Goal: Task Accomplishment & Management: Use online tool/utility

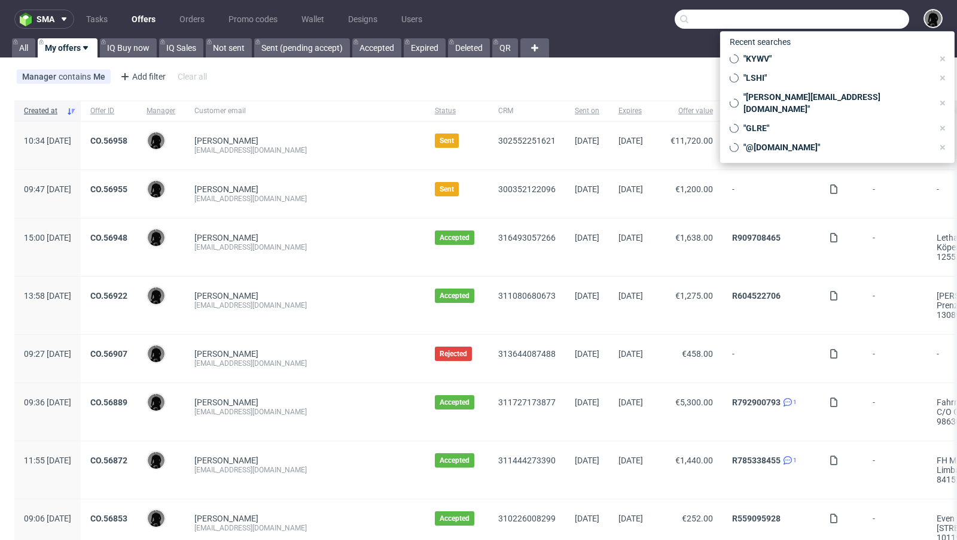
click at [840, 25] on input "text" at bounding box center [792, 19] width 235 height 19
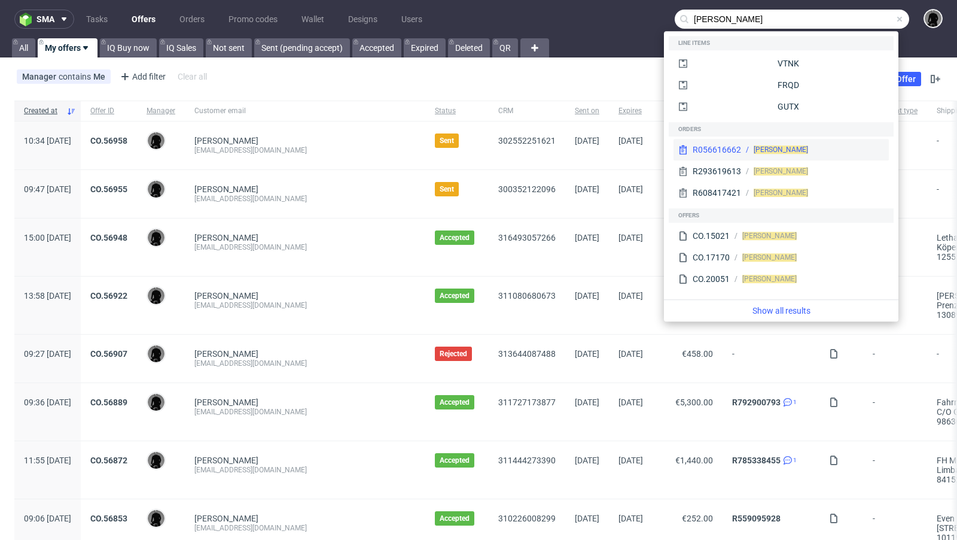
type input "sven klein"
click at [737, 149] on div "R056616662" at bounding box center [717, 150] width 48 height 12
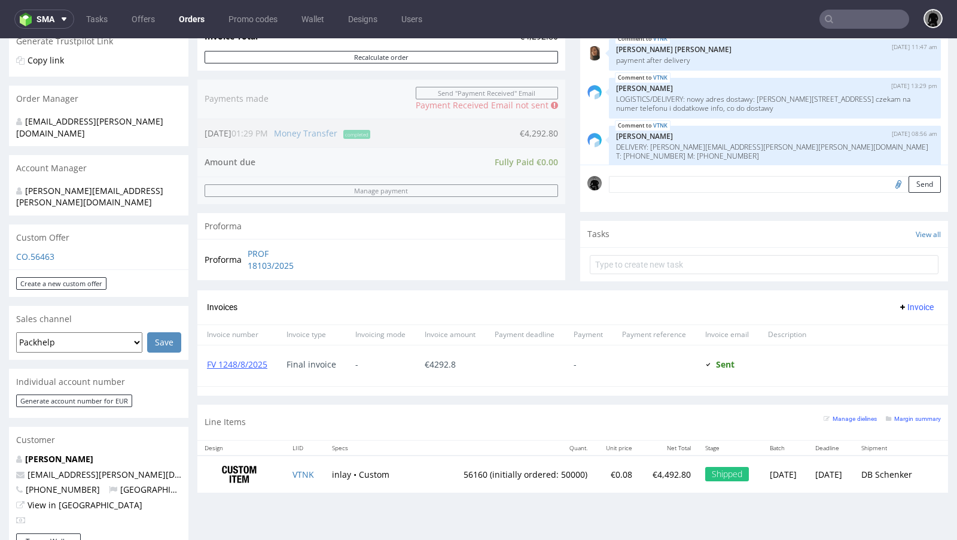
scroll to position [360, 0]
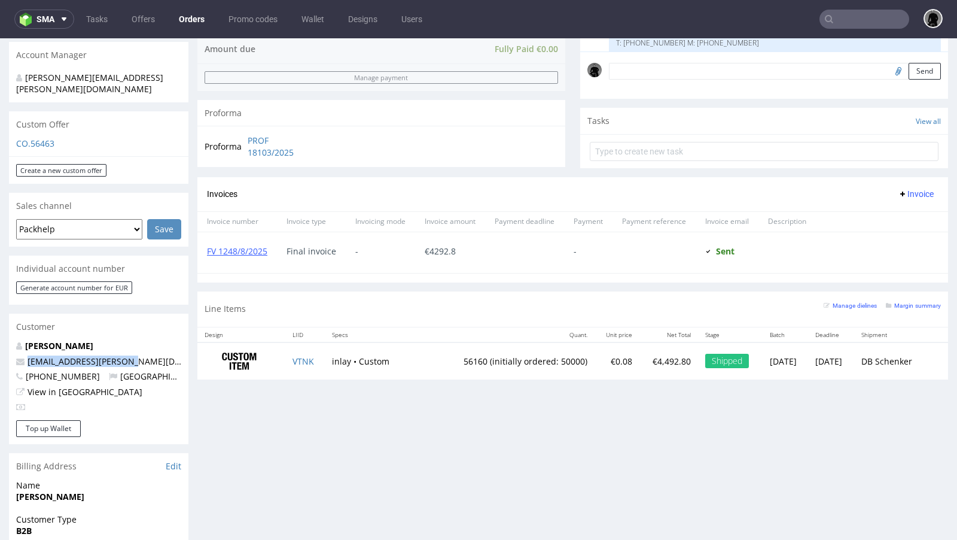
drag, startPoint x: 133, startPoint y: 334, endPoint x: 24, endPoint y: 332, distance: 109.5
click at [24, 355] on p "sven.klein@true-skin.de" at bounding box center [98, 361] width 165 height 12
copy span "sven.klein@true-skin.de"
click at [851, 24] on input "text" at bounding box center [865, 19] width 90 height 19
paste input "sven.klein@true-skin.de"
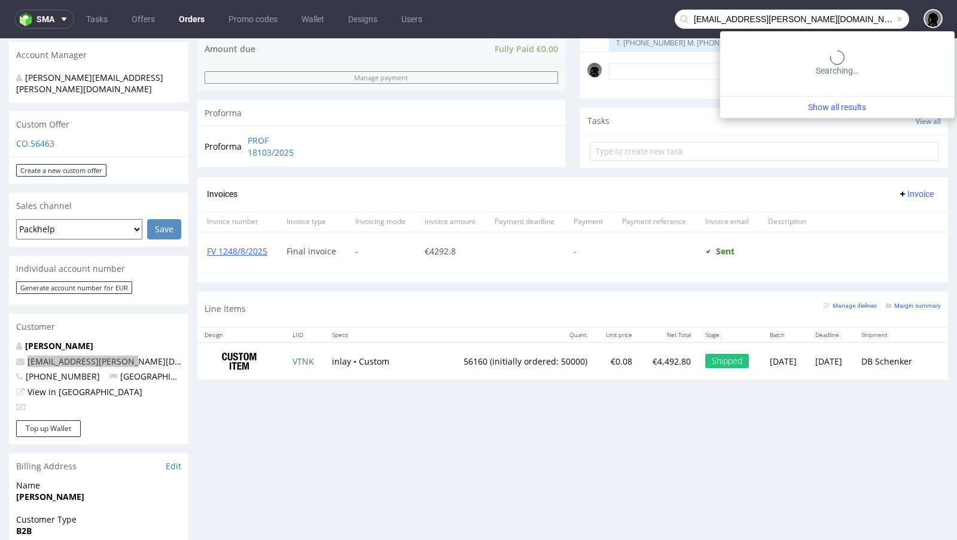
type input "sven.klein@true-skin.de"
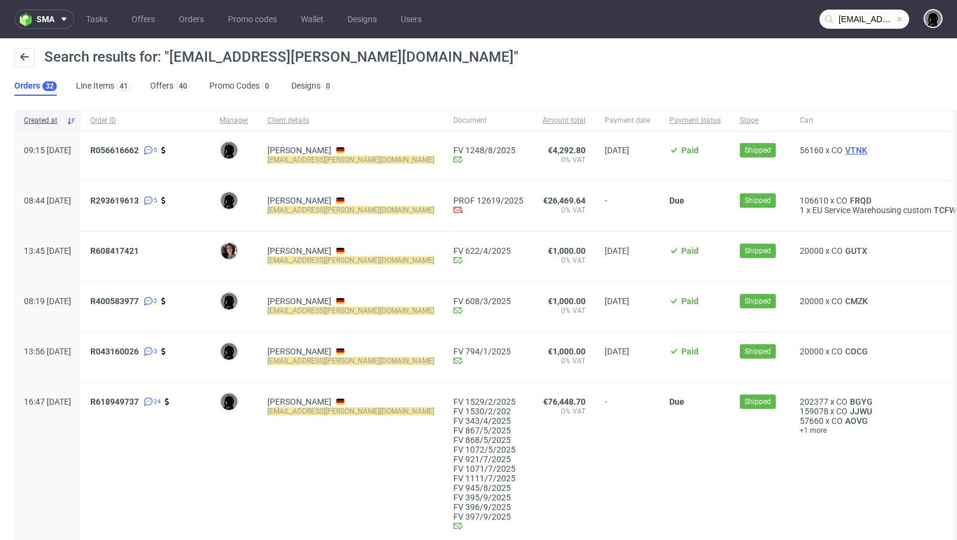
click at [843, 150] on span "VTNK" at bounding box center [856, 150] width 27 height 10
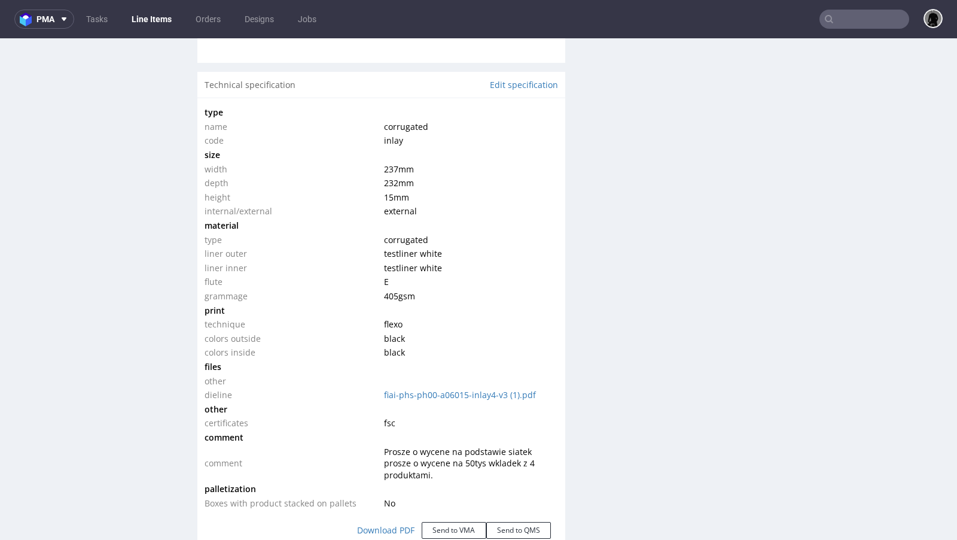
scroll to position [1103, 0]
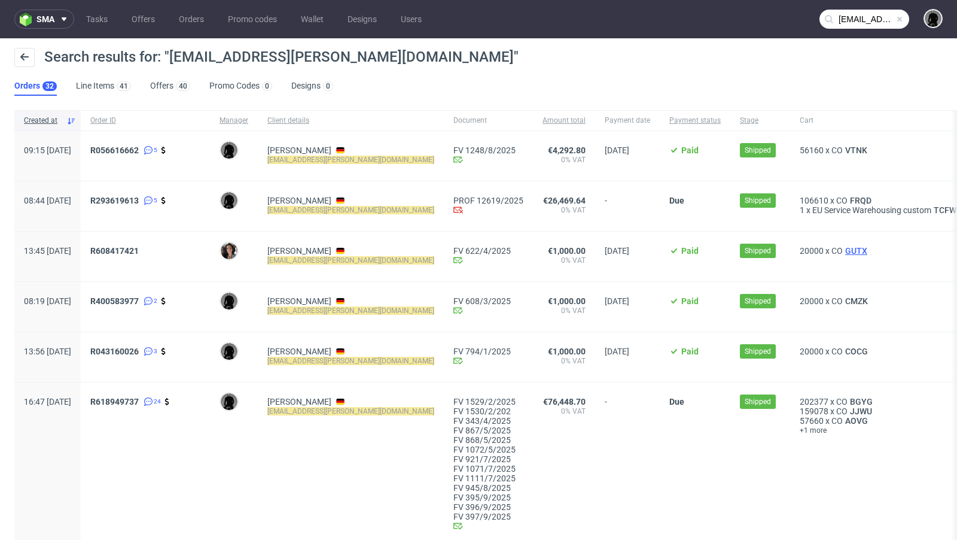
click at [843, 250] on span "GUTX" at bounding box center [856, 251] width 27 height 10
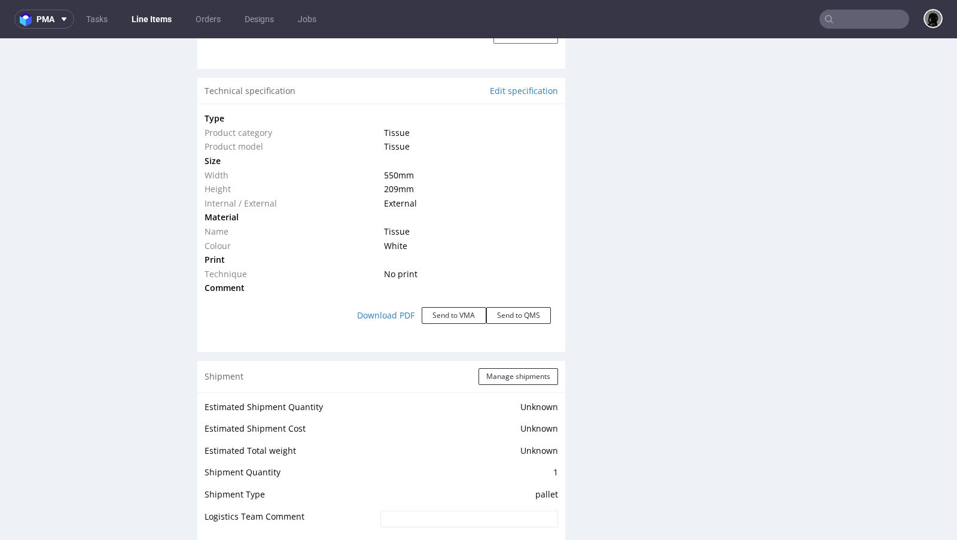
scroll to position [1090, 0]
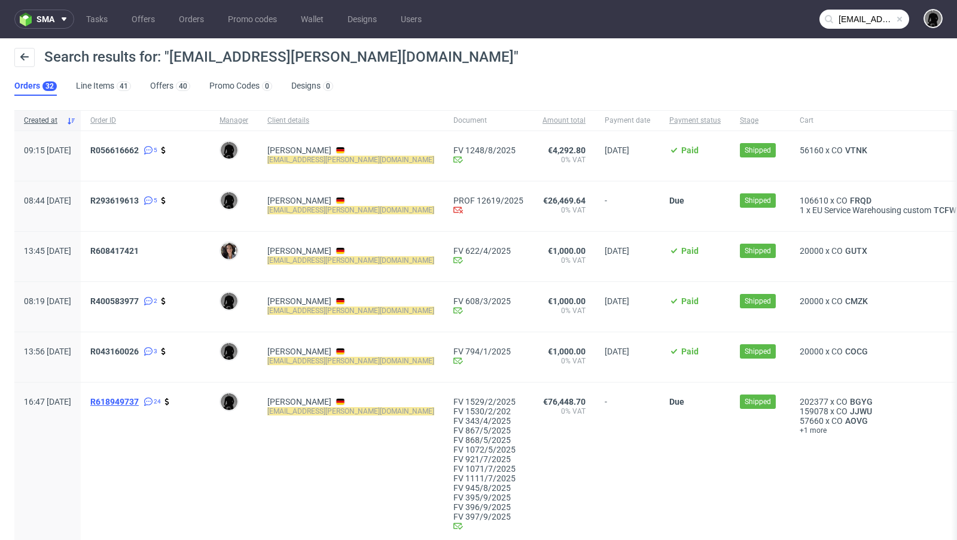
click at [139, 399] on span "R618949737" at bounding box center [114, 402] width 48 height 10
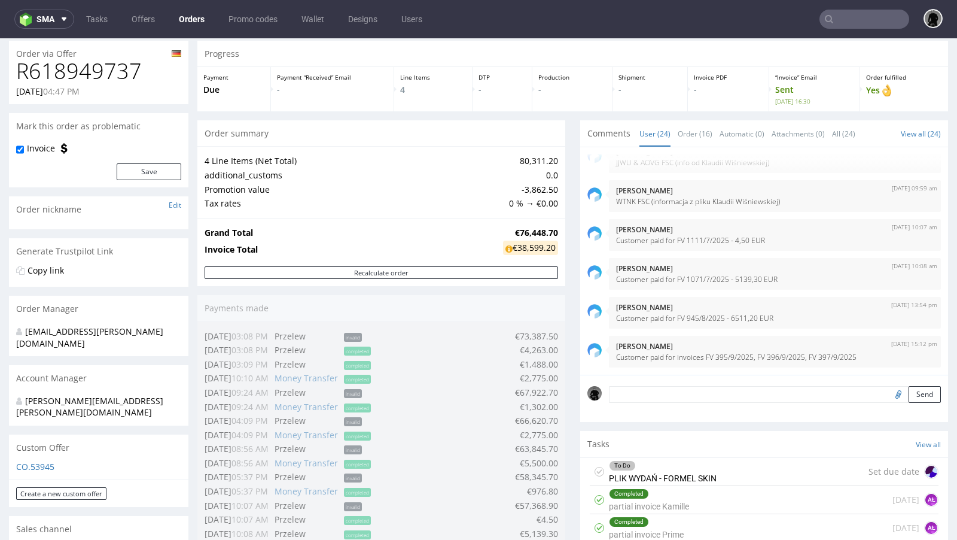
scroll to position [41, 0]
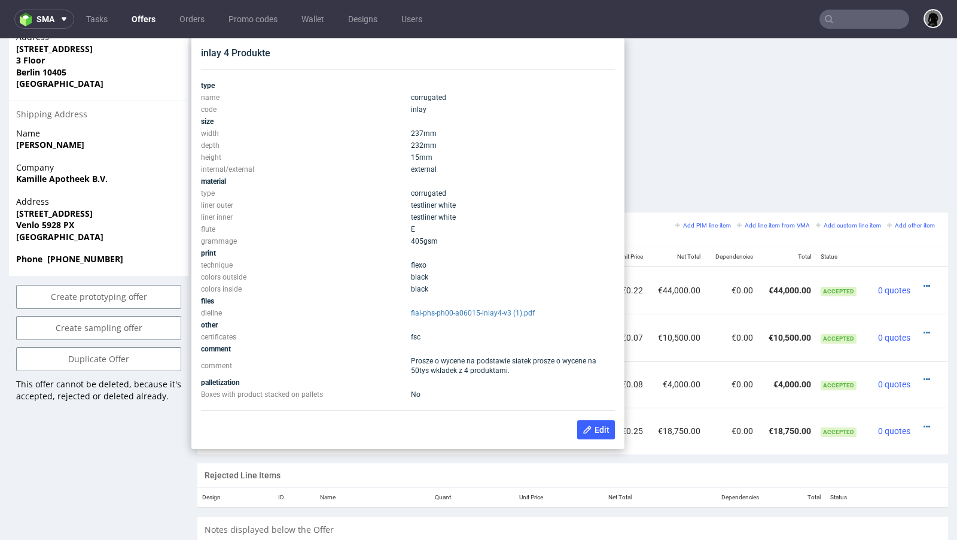
scroll to position [569, 0]
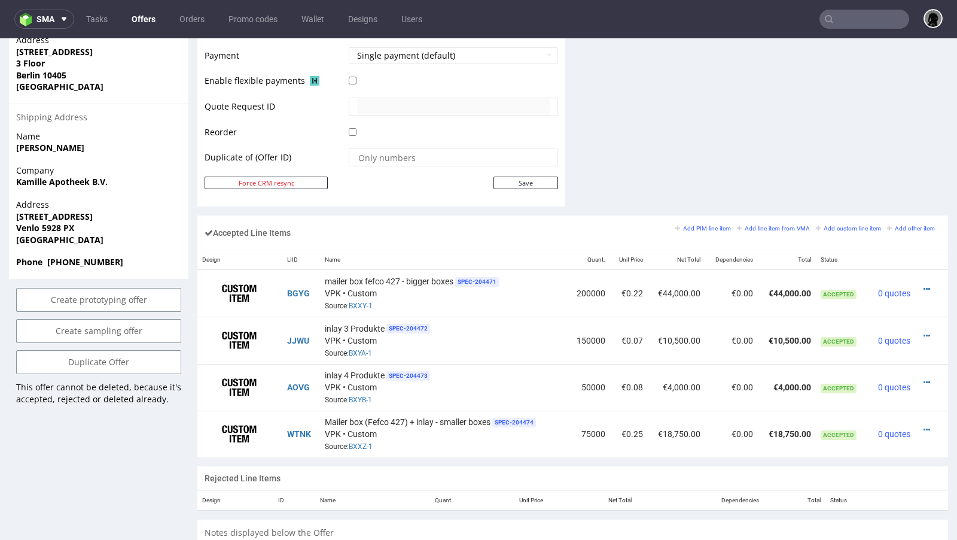
click at [141, 14] on link "Offers" at bounding box center [143, 19] width 38 height 19
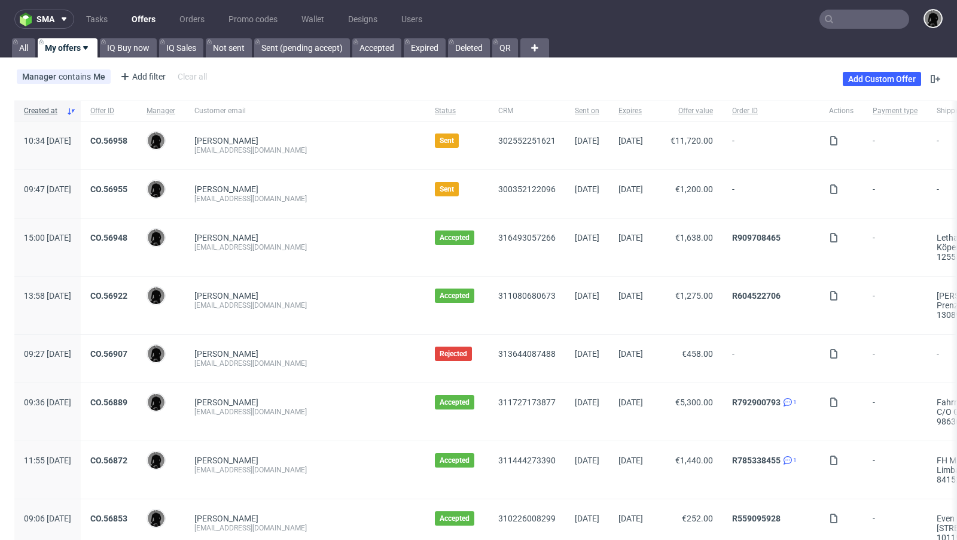
click at [343, 166] on div "Mikael Tas team@schlafzimmer.de" at bounding box center [305, 145] width 241 height 48
click at [619, 111] on span "Expires" at bounding box center [631, 111] width 25 height 10
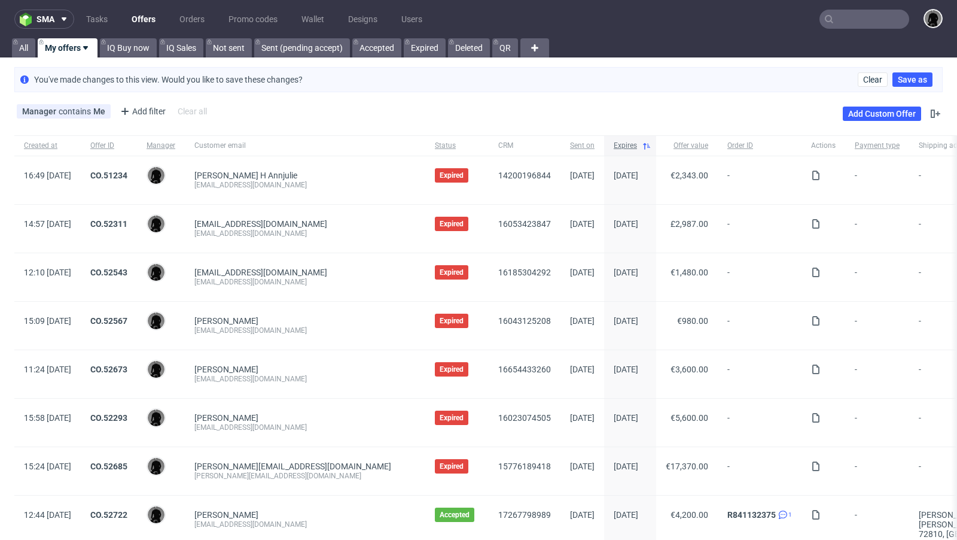
click at [614, 143] on span "Expires" at bounding box center [625, 146] width 23 height 10
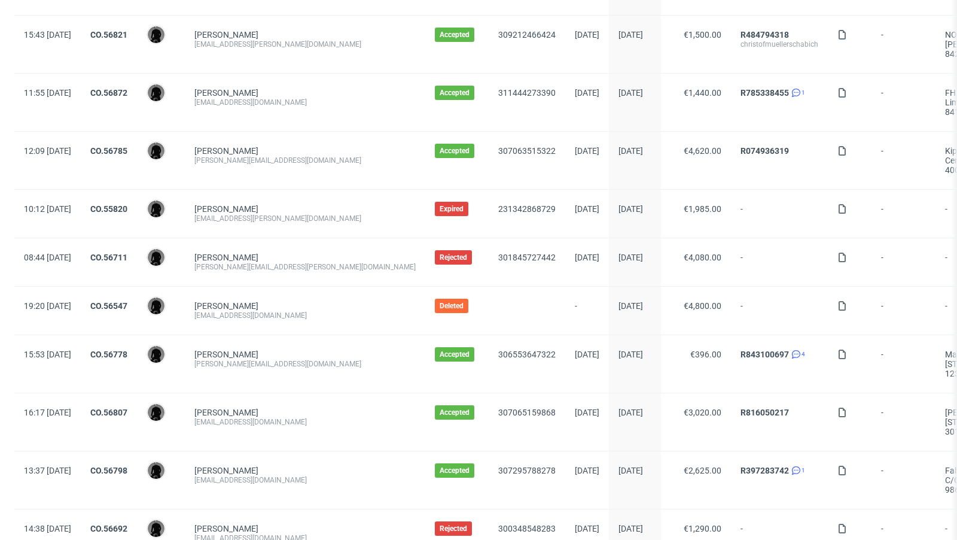
scroll to position [1214, 0]
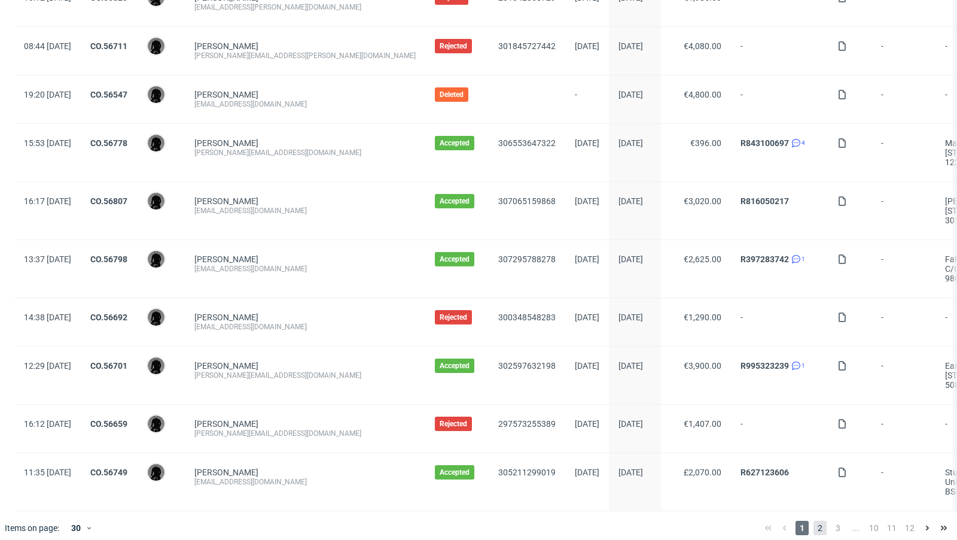
click at [814, 521] on span "2" at bounding box center [820, 528] width 13 height 14
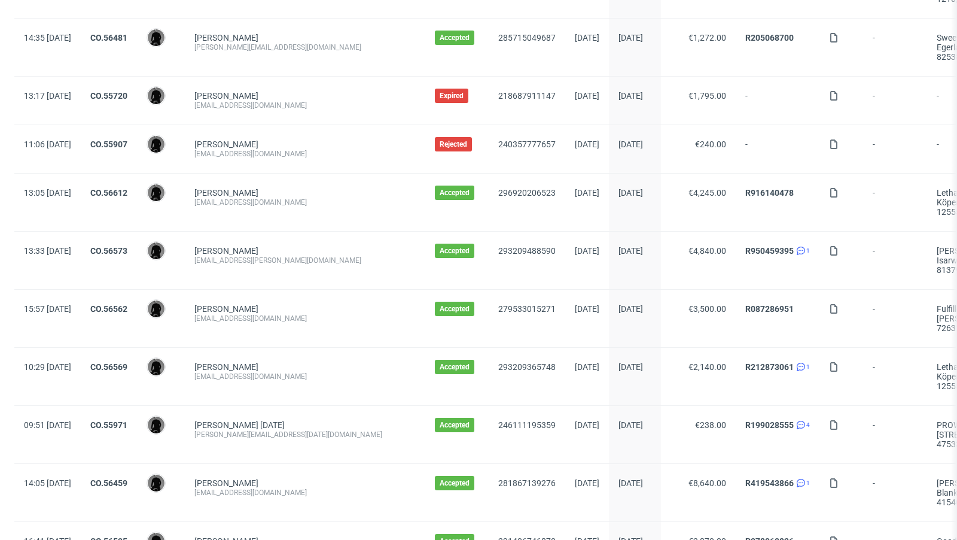
scroll to position [539, 0]
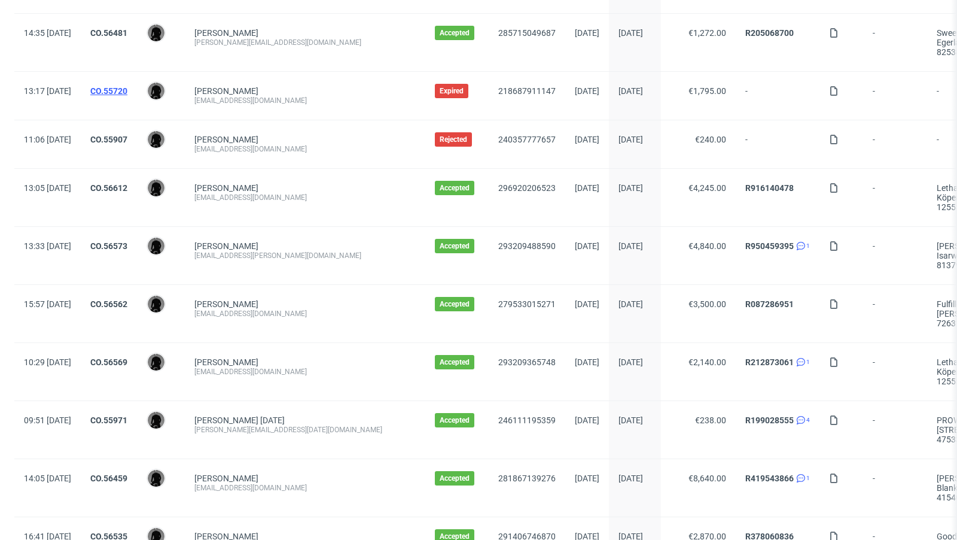
click at [127, 90] on link "CO.55720" at bounding box center [108, 91] width 37 height 10
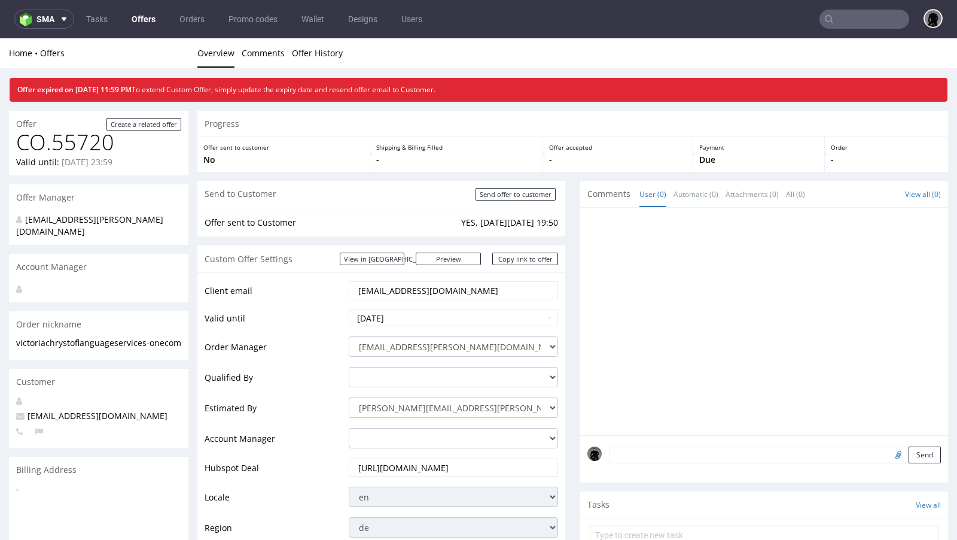
click at [136, 18] on link "Offers" at bounding box center [143, 19] width 38 height 19
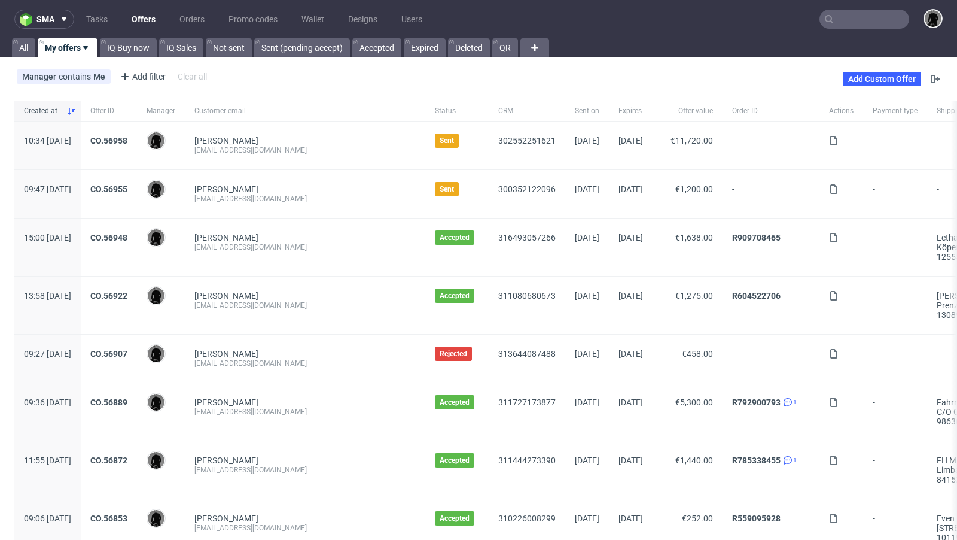
click at [344, 129] on div "Mikael Tas team@schlafzimmer.de" at bounding box center [305, 145] width 241 height 48
click at [127, 140] on link "CO.56958" at bounding box center [108, 141] width 37 height 10
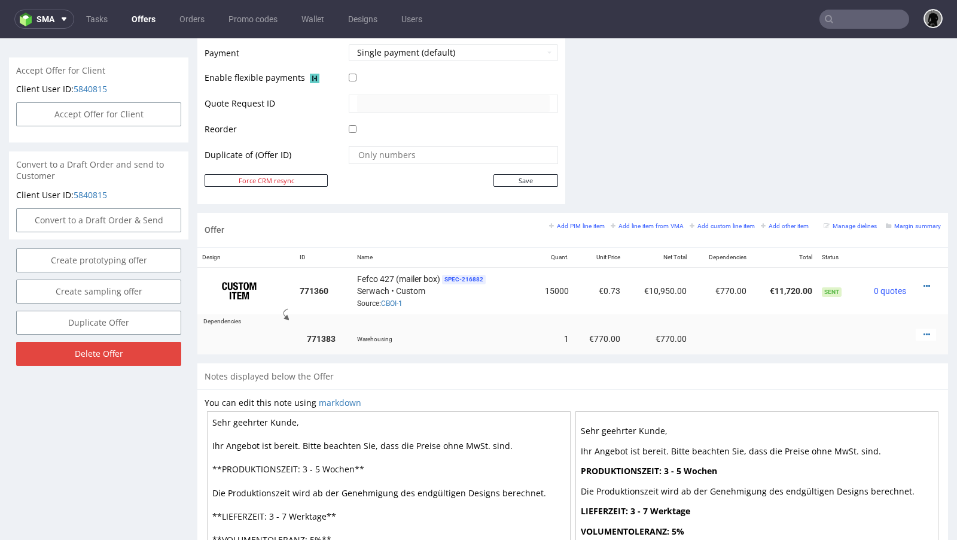
scroll to position [542, 0]
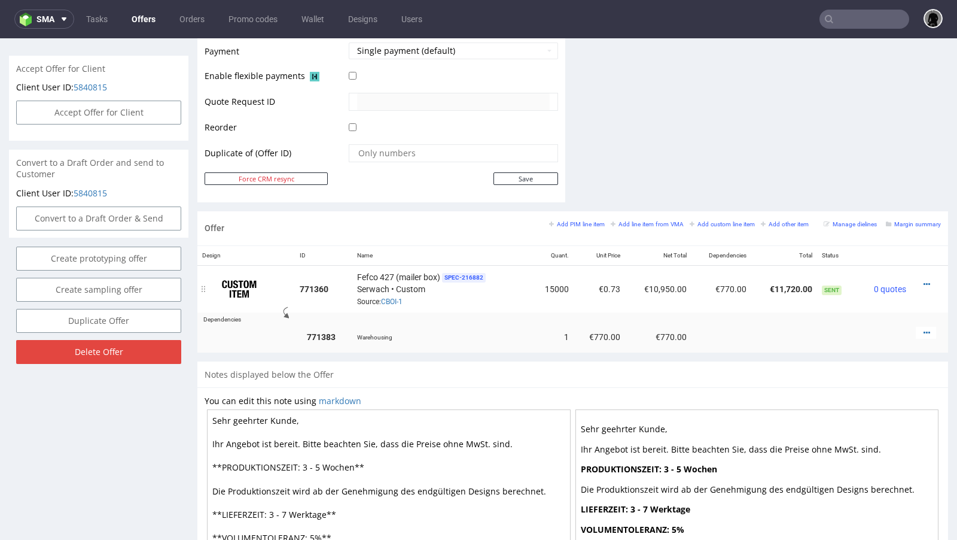
click at [921, 279] on div at bounding box center [926, 284] width 20 height 12
click at [924, 280] on icon at bounding box center [927, 284] width 7 height 8
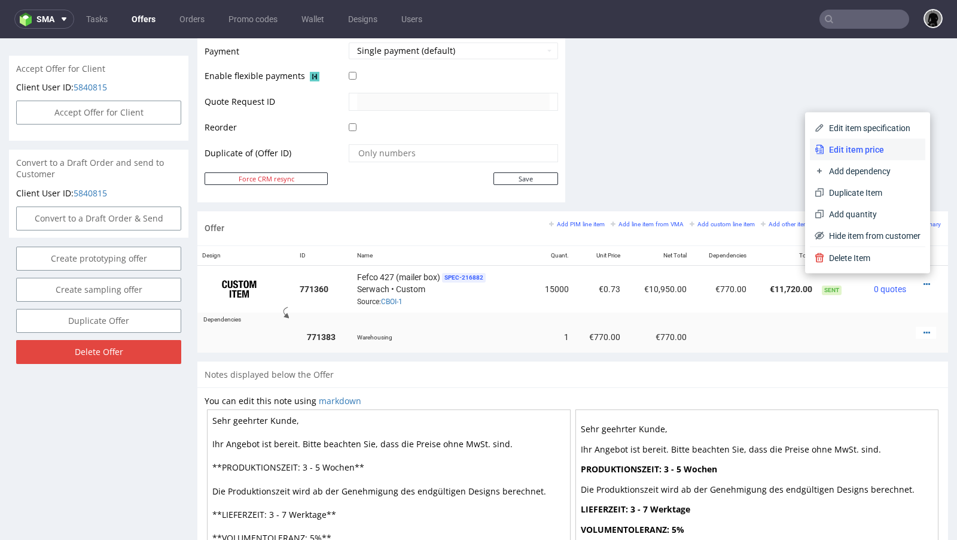
click at [856, 148] on span "Edit item price" at bounding box center [873, 150] width 96 height 12
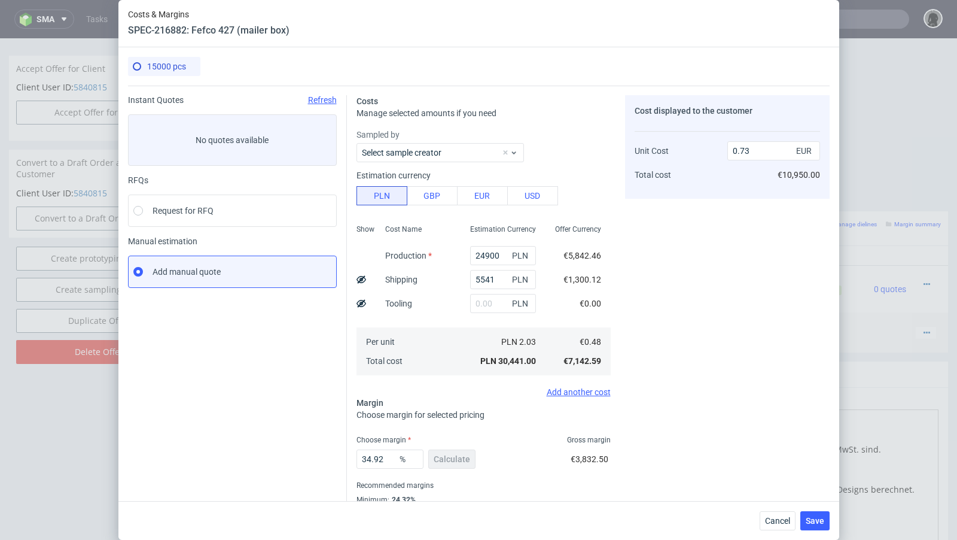
scroll to position [41, 0]
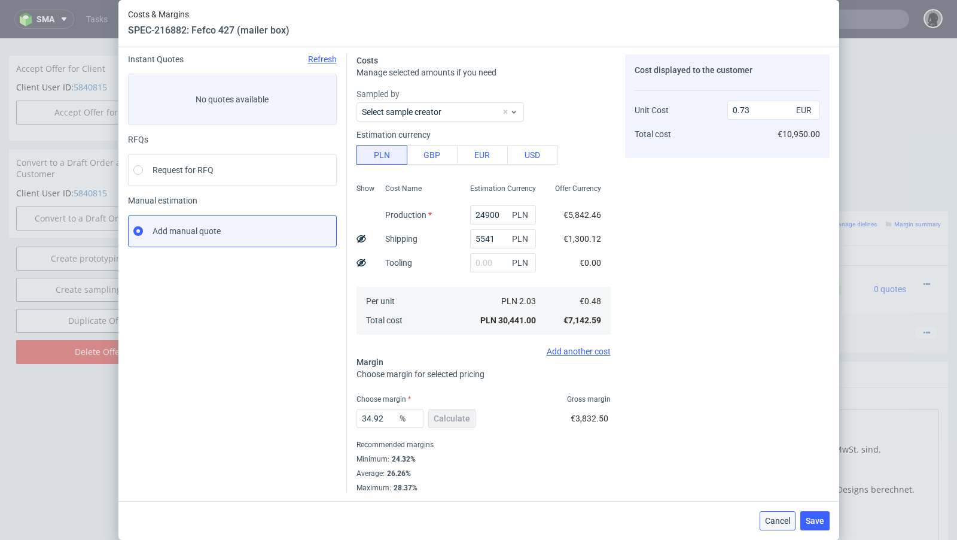
click at [778, 518] on span "Cancel" at bounding box center [777, 520] width 25 height 8
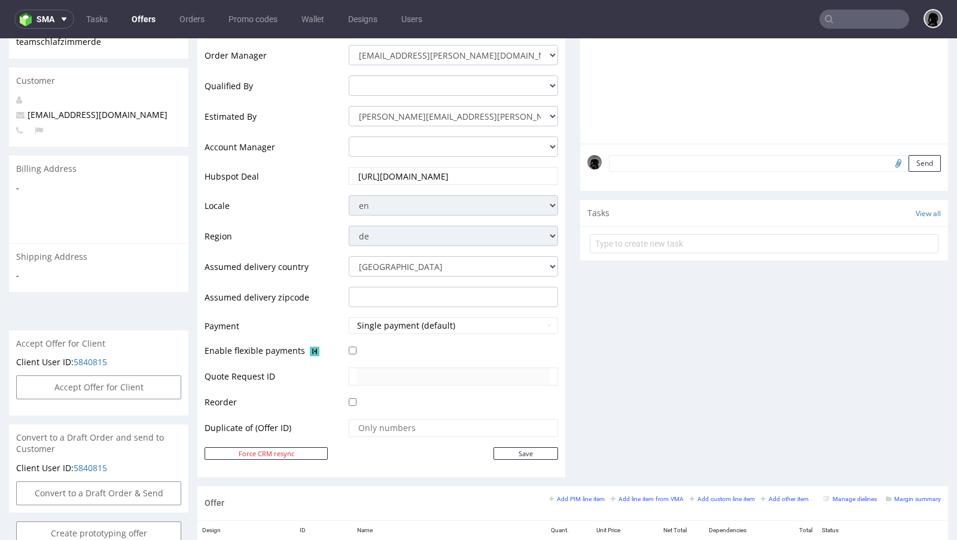
scroll to position [0, 0]
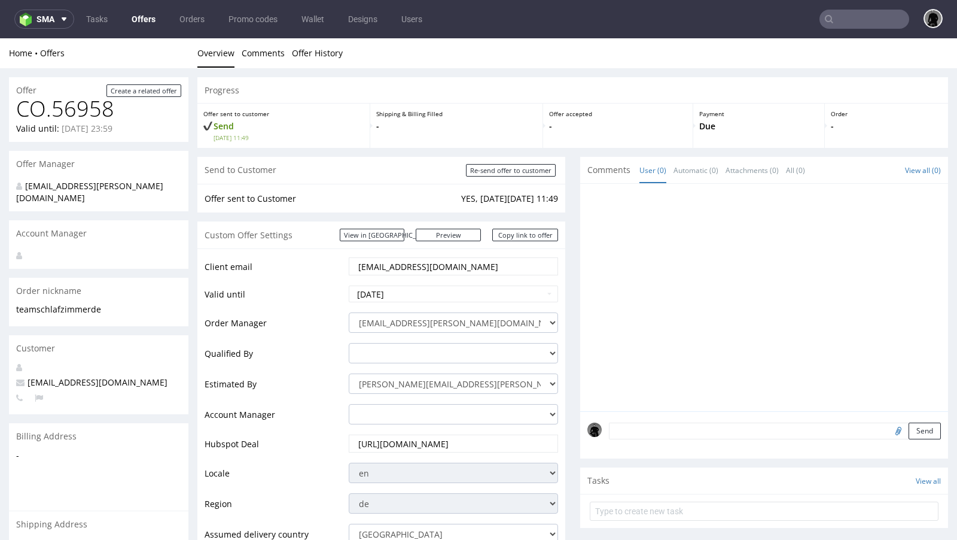
click at [136, 20] on link "Offers" at bounding box center [143, 19] width 38 height 19
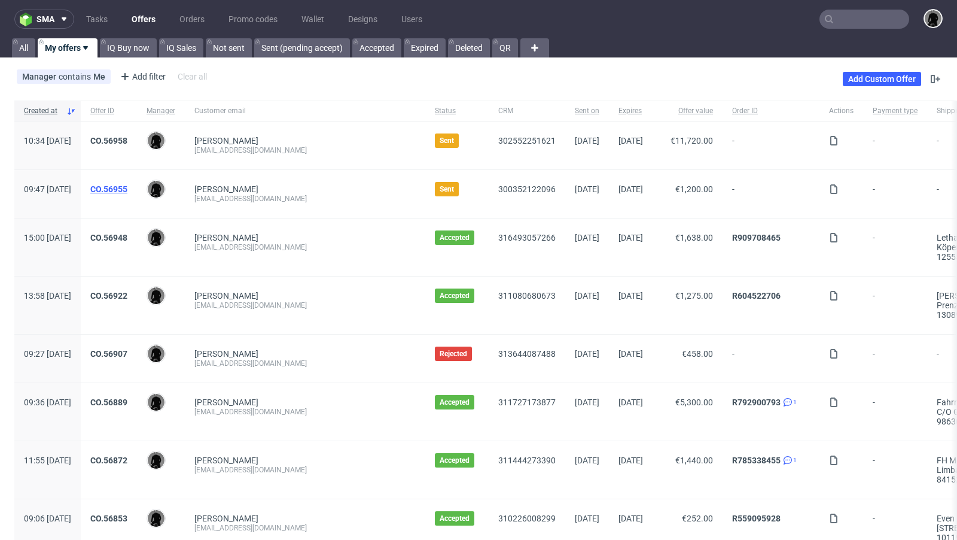
click at [127, 186] on link "CO.56955" at bounding box center [108, 189] width 37 height 10
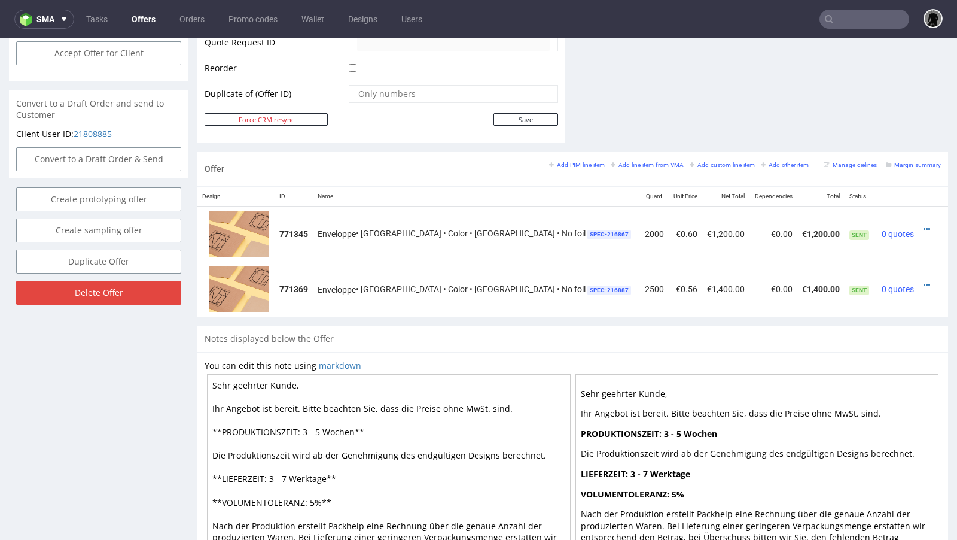
scroll to position [687, 0]
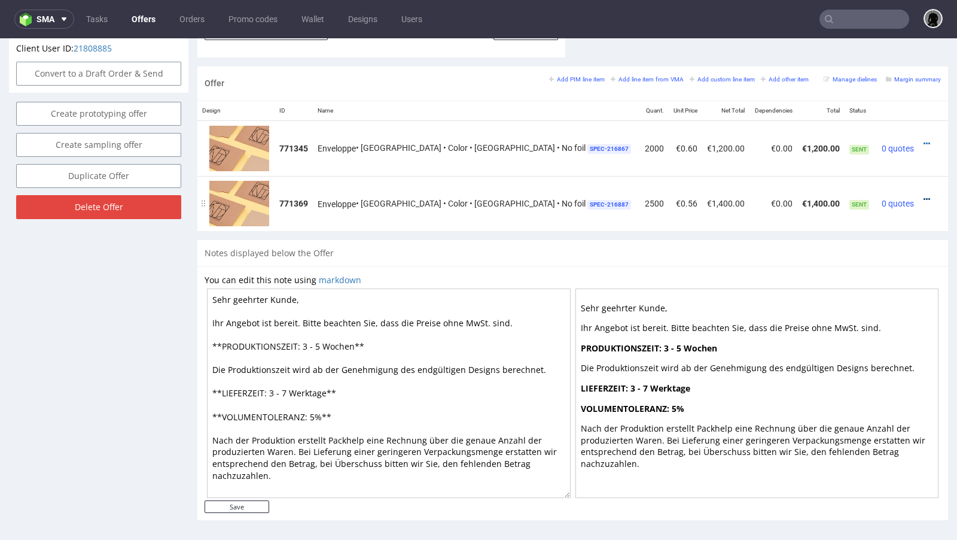
click at [924, 195] on icon at bounding box center [927, 199] width 7 height 8
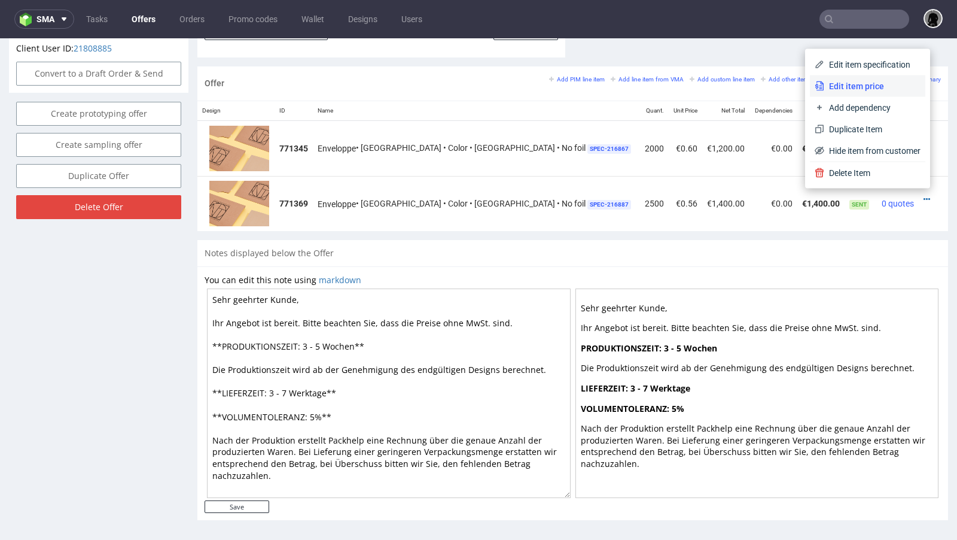
click at [849, 93] on li "Edit item price" at bounding box center [867, 86] width 115 height 22
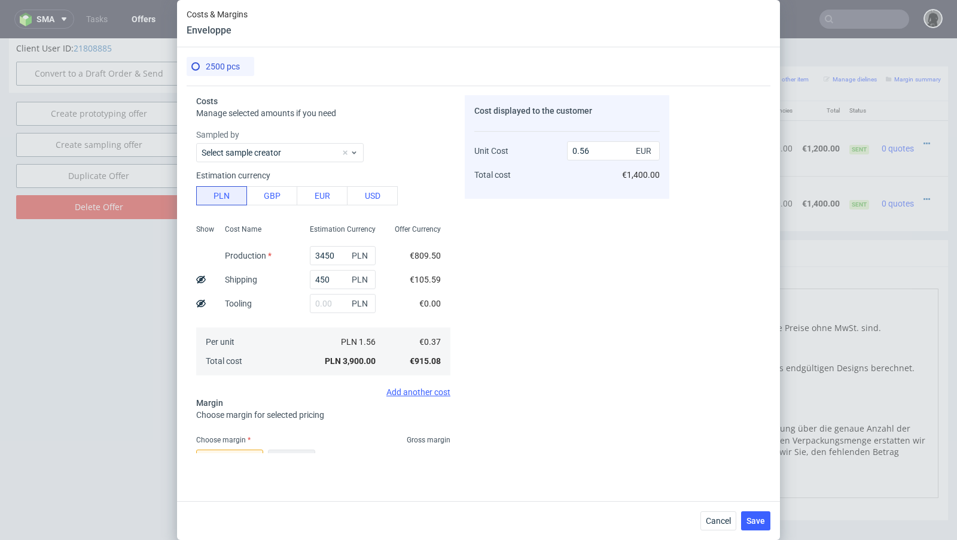
scroll to position [165, 0]
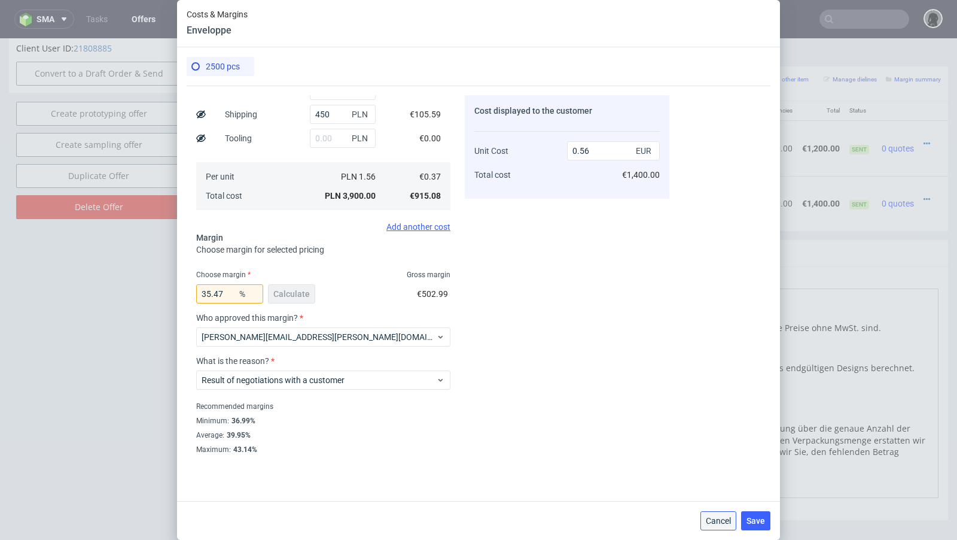
click at [713, 518] on span "Cancel" at bounding box center [718, 520] width 25 height 8
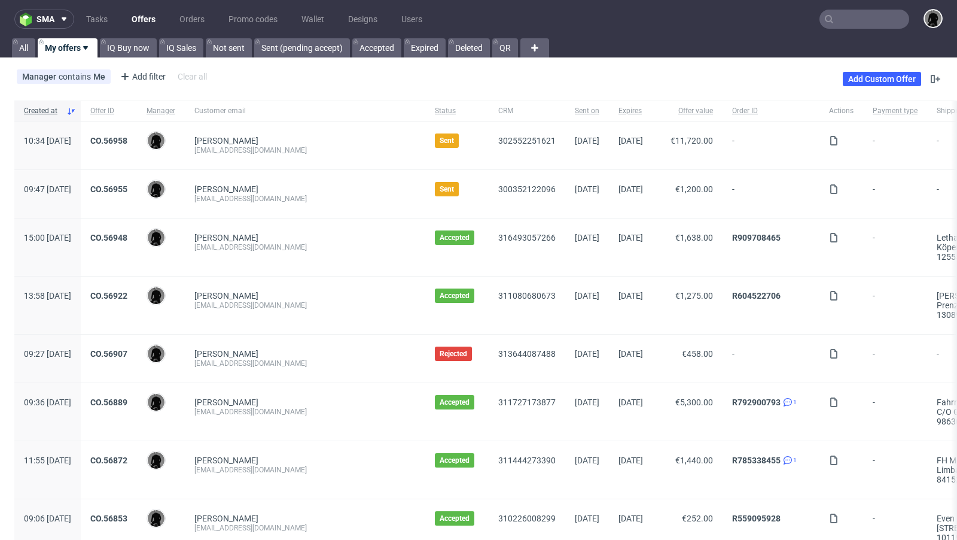
click at [147, 22] on link "Offers" at bounding box center [143, 19] width 38 height 19
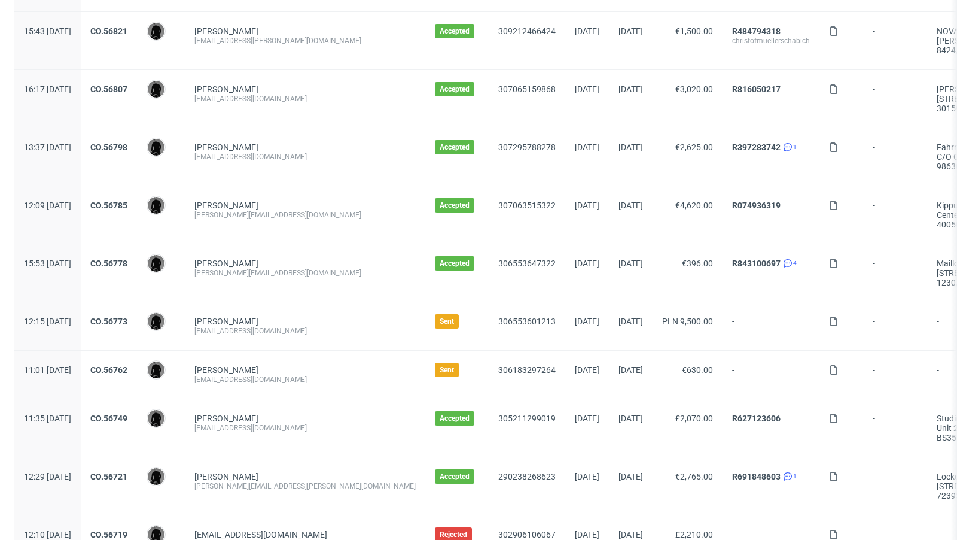
scroll to position [546, 0]
click at [127, 364] on link "CO.56762" at bounding box center [108, 369] width 37 height 10
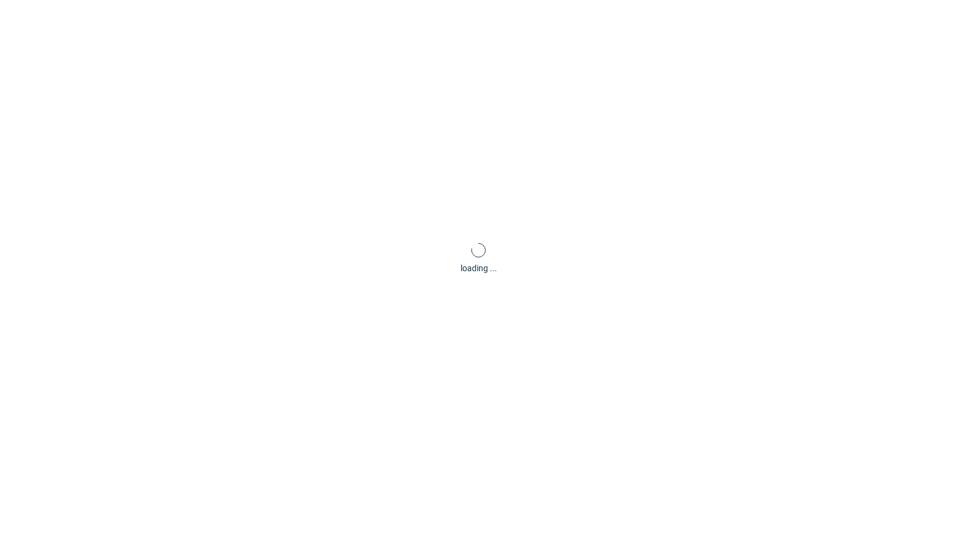
scroll to position [3, 0]
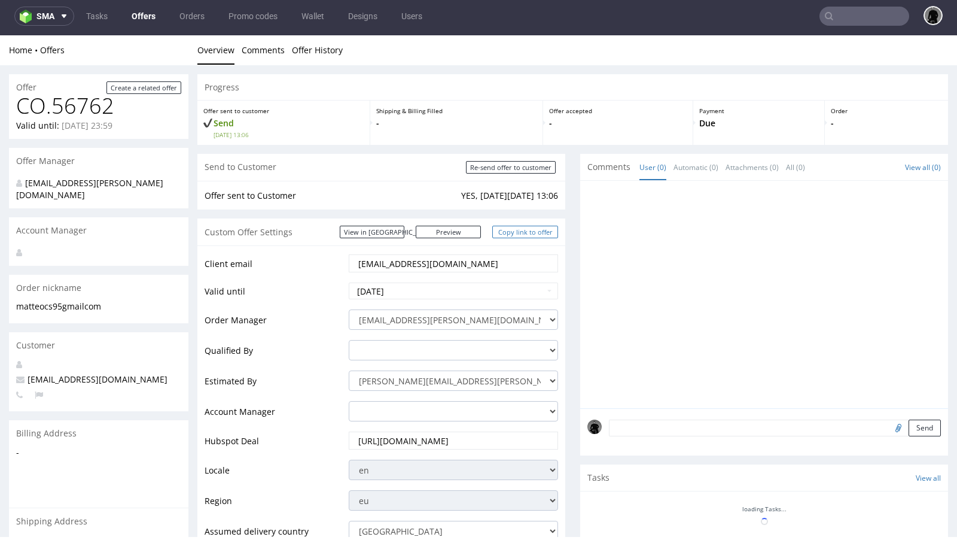
click at [538, 234] on link "Copy link to offer" at bounding box center [525, 232] width 66 height 13
click at [523, 229] on link "Copy link to offer" at bounding box center [525, 232] width 66 height 13
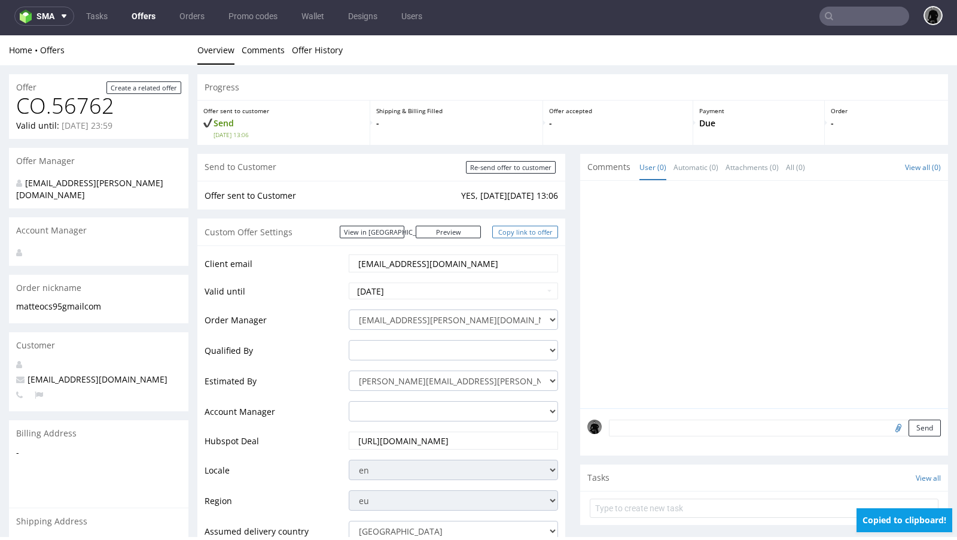
click at [523, 229] on link "Copy link to offer" at bounding box center [525, 232] width 66 height 13
click at [525, 235] on link "Copy link to offer" at bounding box center [525, 232] width 66 height 13
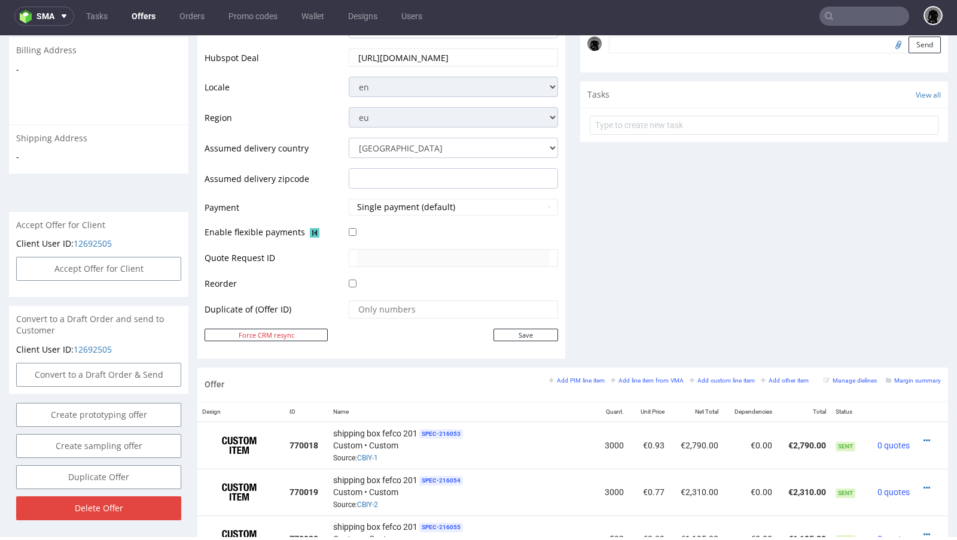
scroll to position [96, 0]
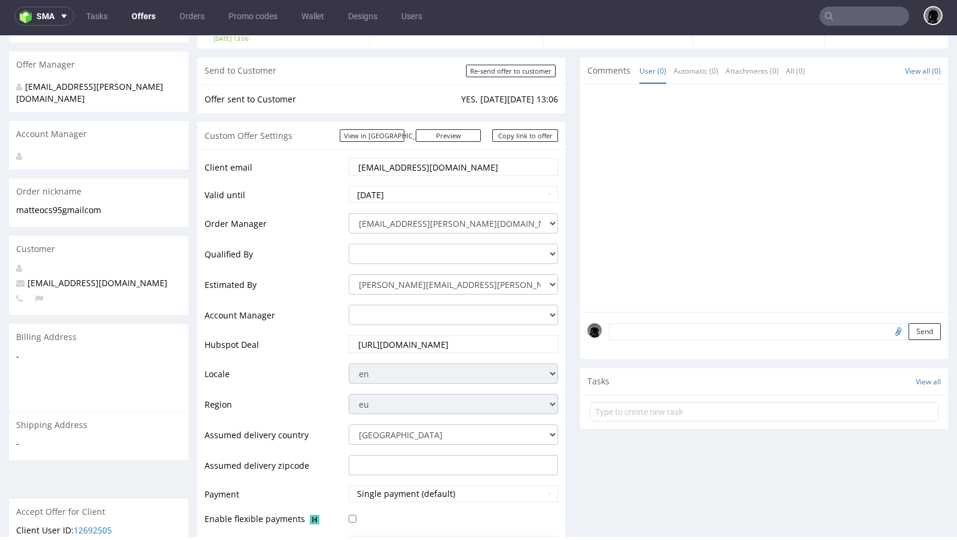
click at [55, 277] on span "[EMAIL_ADDRESS][DOMAIN_NAME]" at bounding box center [91, 282] width 151 height 11
copy span "[EMAIL_ADDRESS][DOMAIN_NAME]"
click at [857, 19] on input "text" at bounding box center [865, 16] width 90 height 19
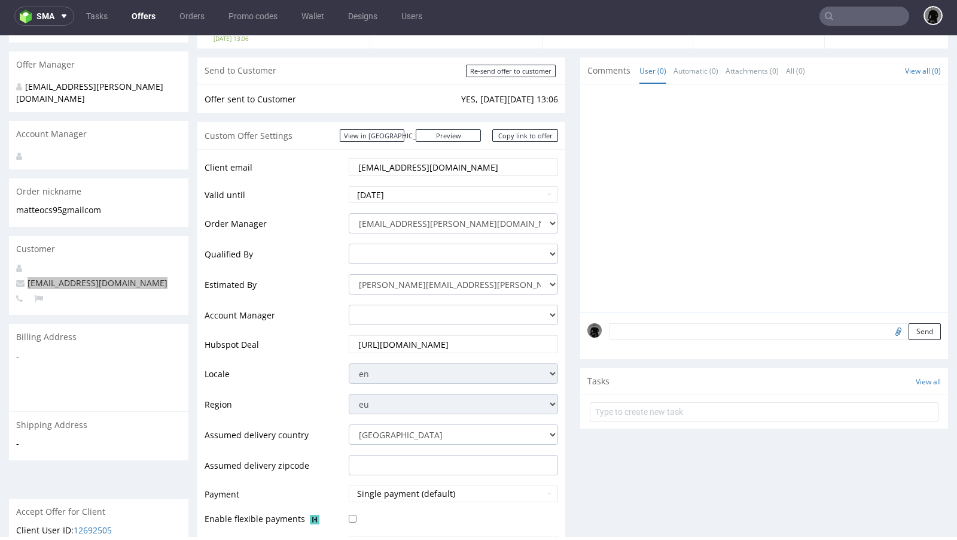
paste input "[EMAIL_ADDRESS][DOMAIN_NAME]"
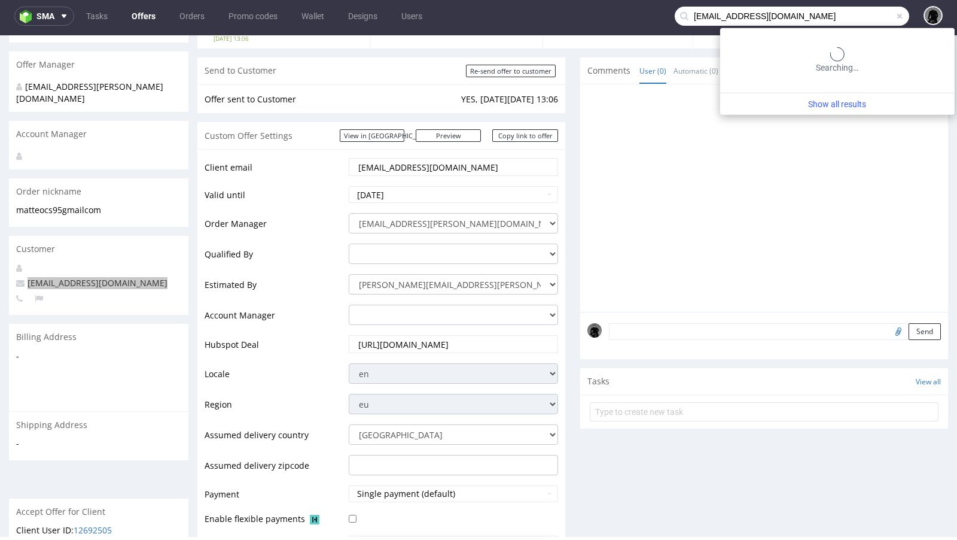
type input "[EMAIL_ADDRESS][DOMAIN_NAME]"
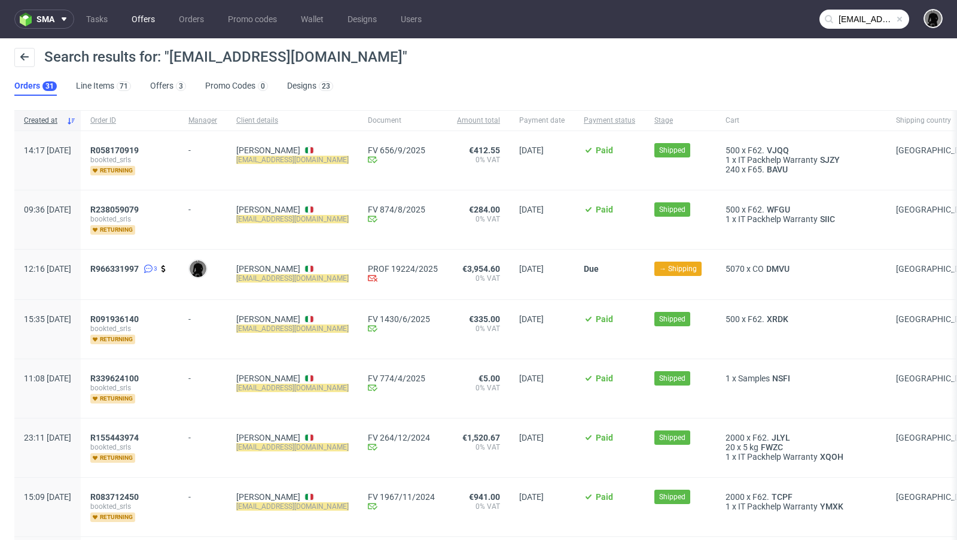
click at [151, 25] on link "Offers" at bounding box center [143, 19] width 38 height 19
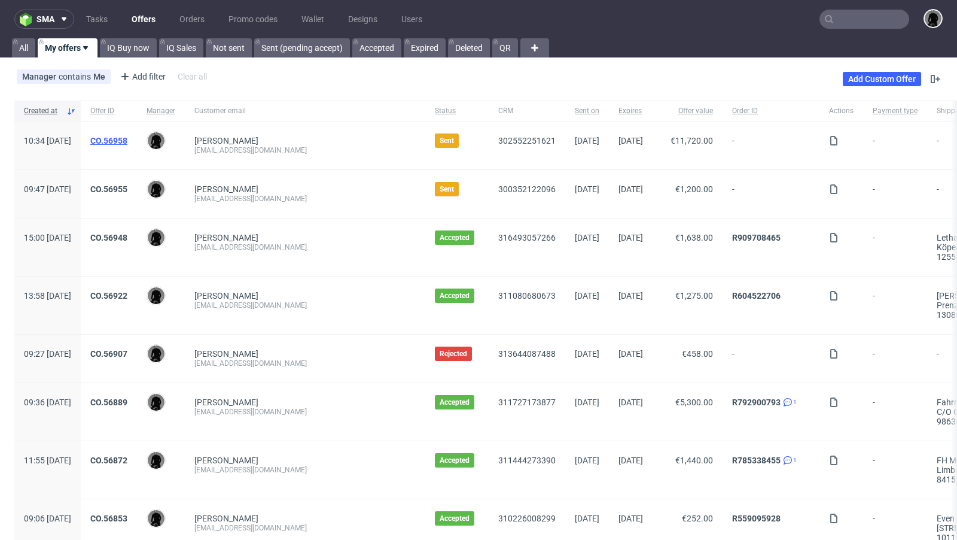
click at [127, 136] on link "CO.56958" at bounding box center [108, 141] width 37 height 10
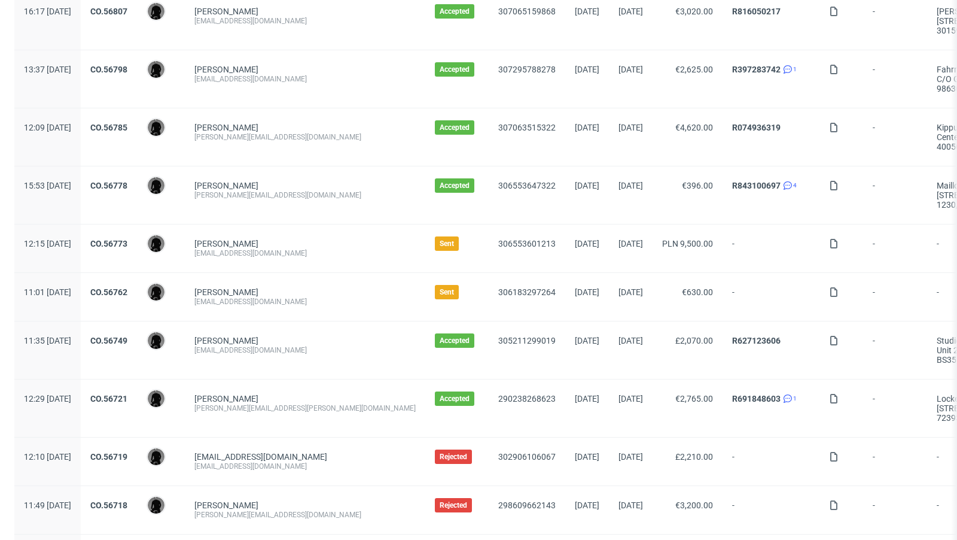
scroll to position [625, 0]
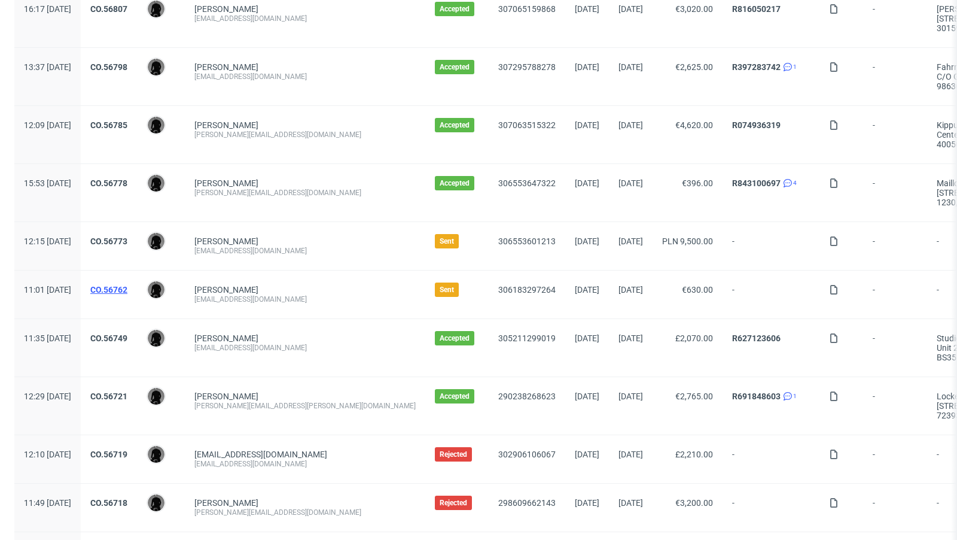
click at [127, 285] on link "CO.56762" at bounding box center [108, 290] width 37 height 10
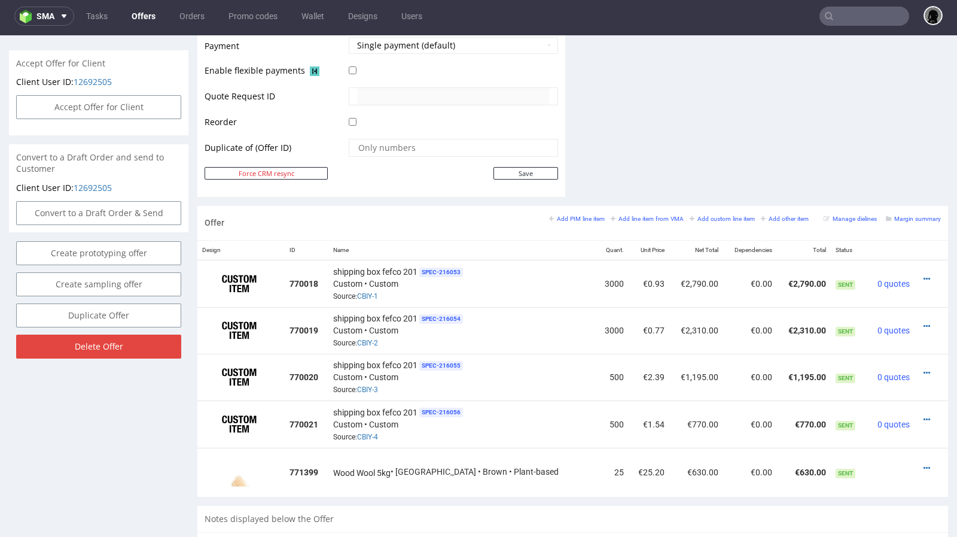
scroll to position [546, 0]
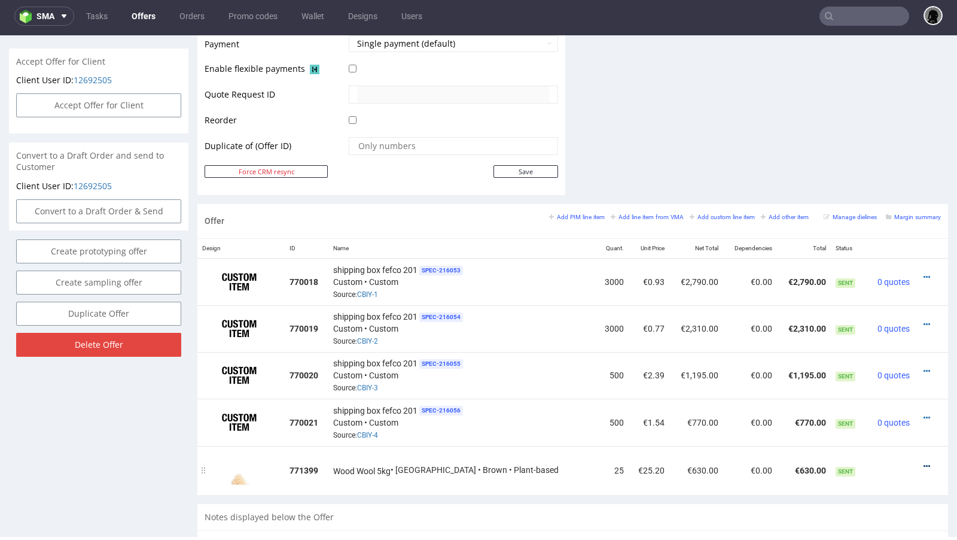
click at [924, 462] on icon at bounding box center [927, 466] width 7 height 8
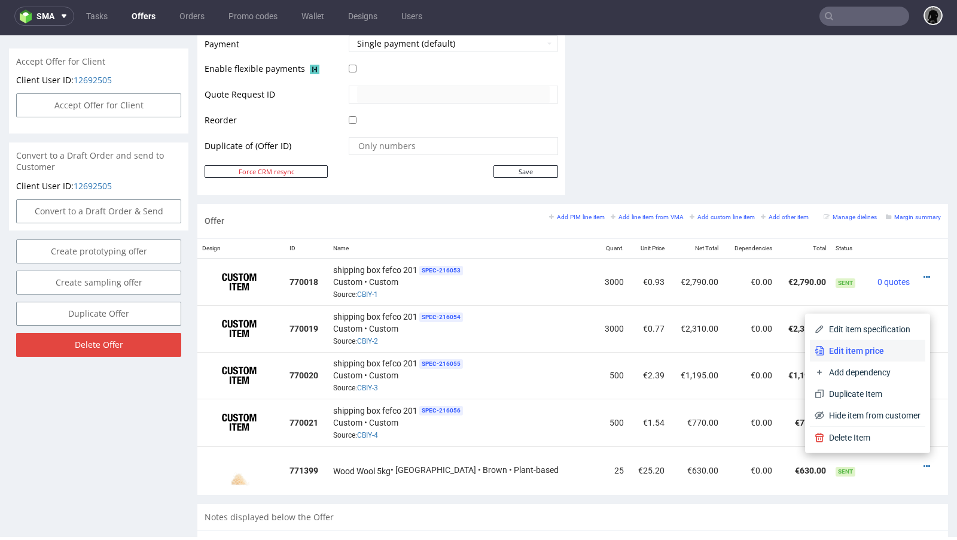
click at [868, 346] on span "Edit item price" at bounding box center [873, 351] width 96 height 12
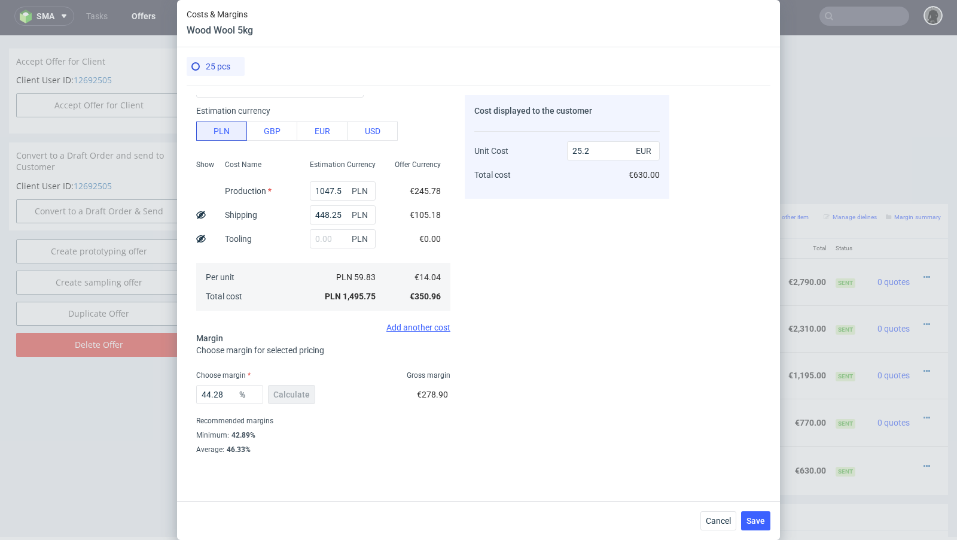
scroll to position [79, 0]
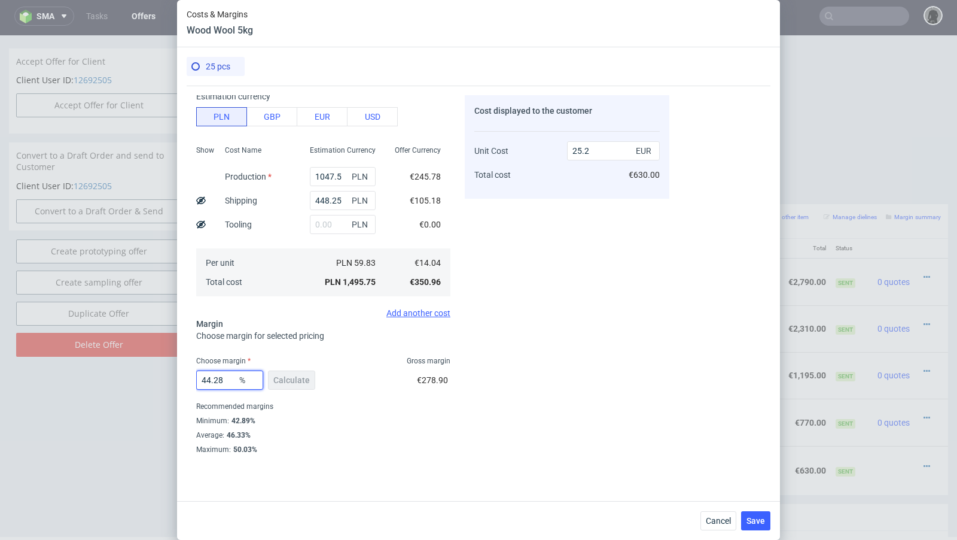
drag, startPoint x: 227, startPoint y: 381, endPoint x: 208, endPoint y: 379, distance: 19.2
click at [208, 379] on input "44.28" at bounding box center [229, 379] width 67 height 19
click at [229, 378] on input "44.28" at bounding box center [229, 379] width 67 height 19
drag, startPoint x: 229, startPoint y: 380, endPoint x: 208, endPoint y: 379, distance: 21.6
click at [208, 379] on input "44.28" at bounding box center [229, 379] width 67 height 19
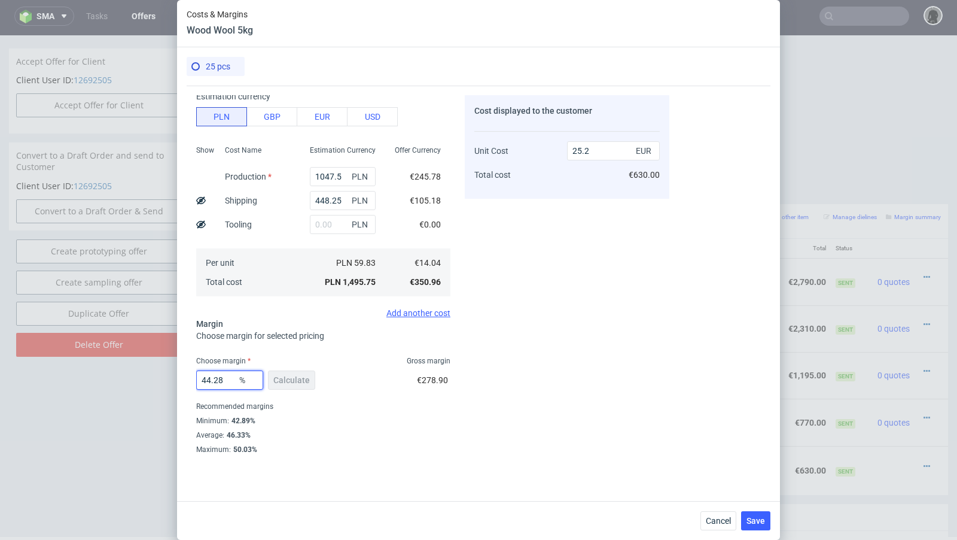
type input "40"
type input "23.4"
type input "40"
click at [536, 369] on div "Cost displayed to the customer Unit Cost Total cost 23.4 EUR €585.00" at bounding box center [567, 274] width 205 height 358
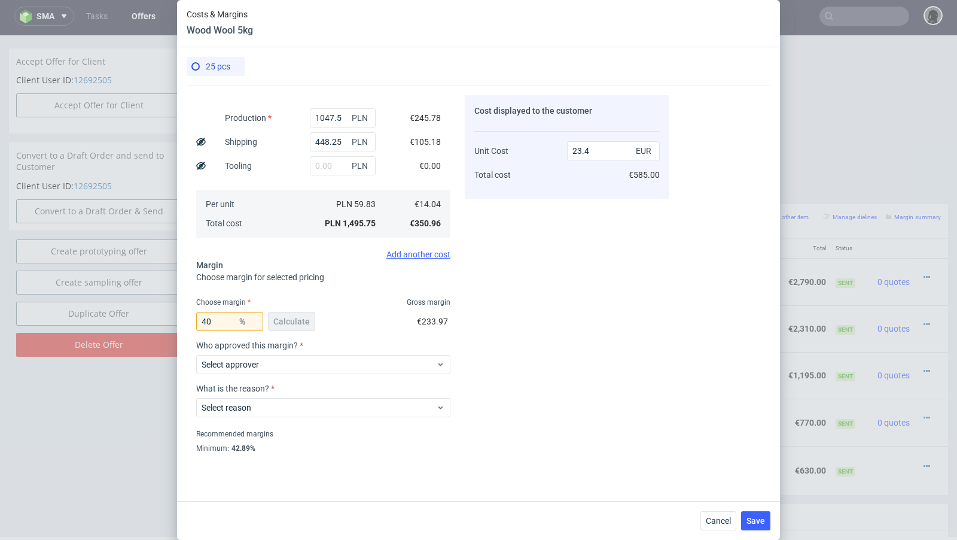
scroll to position [165, 0]
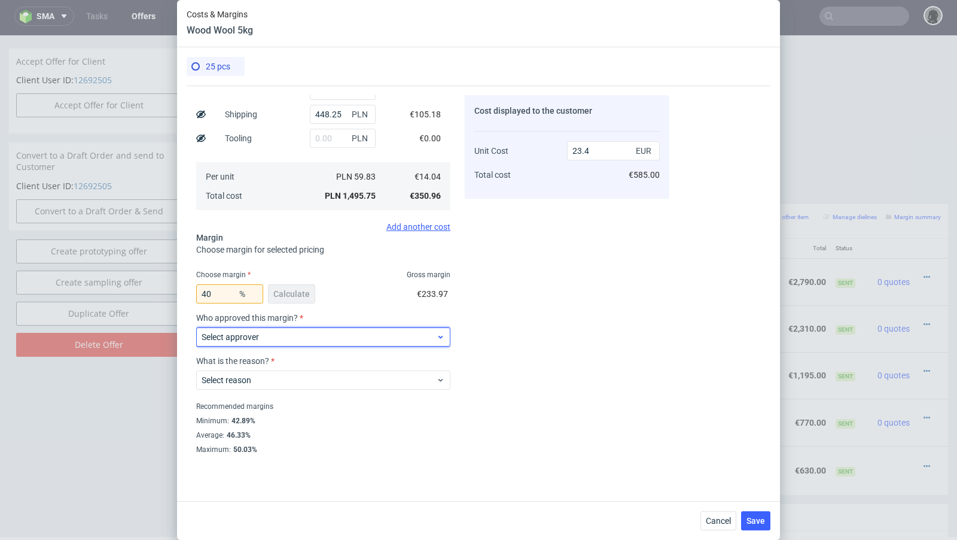
click at [256, 334] on label "Select approver" at bounding box center [230, 337] width 57 height 10
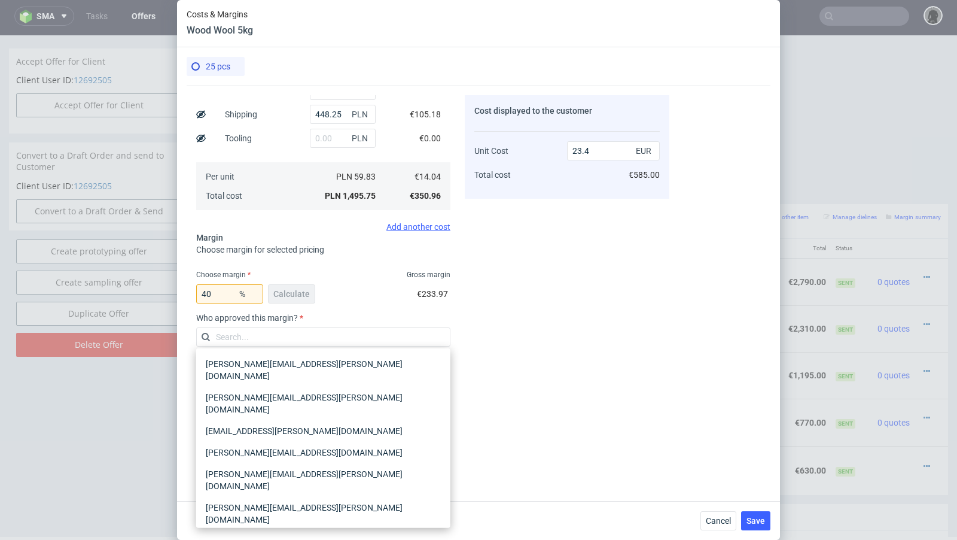
click at [257, 530] on div "[PERSON_NAME][EMAIL_ADDRESS][PERSON_NAME][DOMAIN_NAME]" at bounding box center [323, 547] width 245 height 34
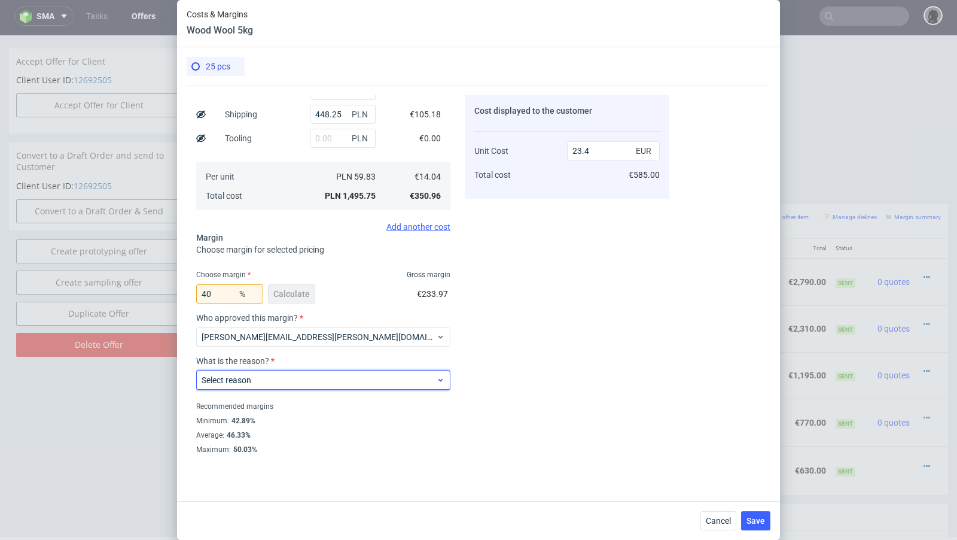
click at [248, 380] on label "Select reason" at bounding box center [227, 380] width 50 height 10
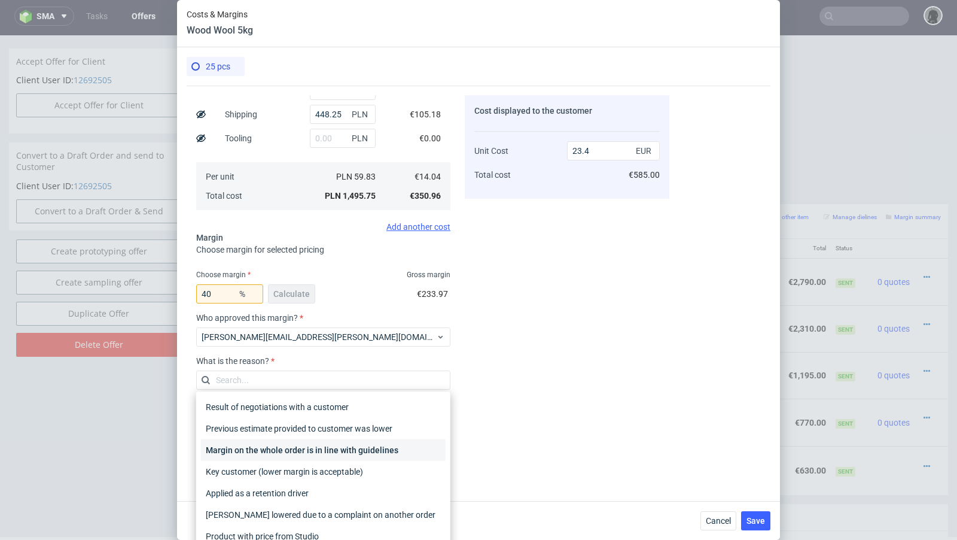
click at [269, 450] on div "Margin on the whole order is in line with guidelines" at bounding box center [323, 450] width 245 height 22
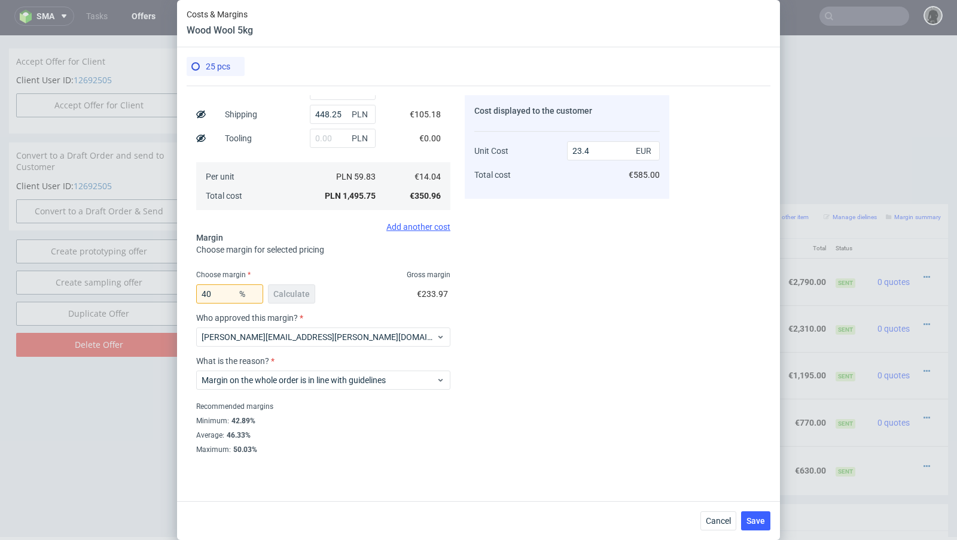
click at [605, 386] on div "Cost displayed to the customer Unit Cost Total cost 23.4 EUR €585.00" at bounding box center [567, 274] width 205 height 358
click at [758, 517] on span "Save" at bounding box center [756, 520] width 19 height 8
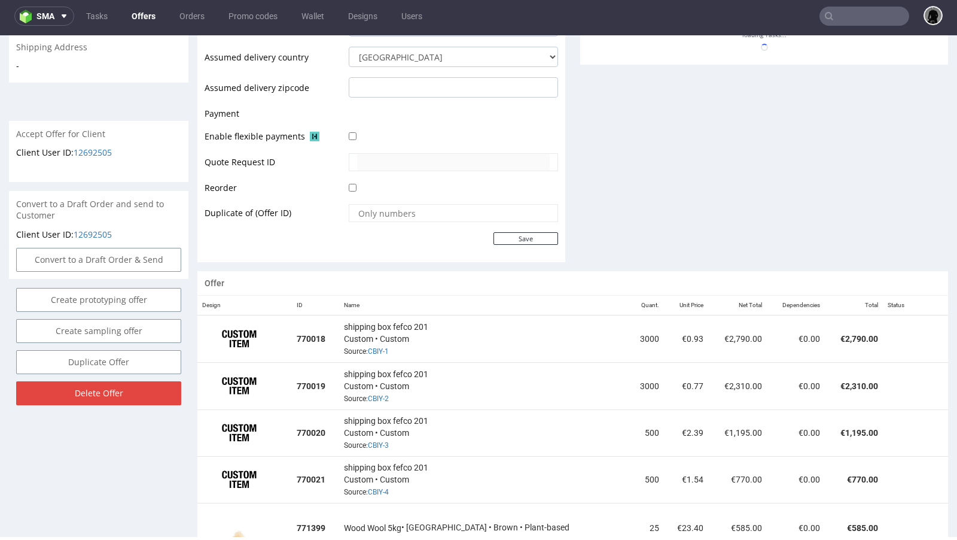
scroll to position [549, 0]
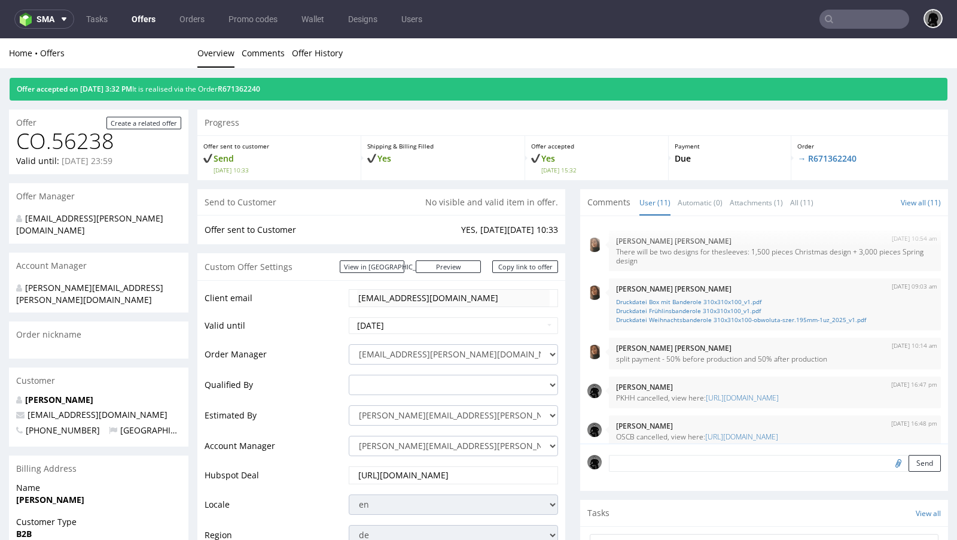
scroll to position [316, 0]
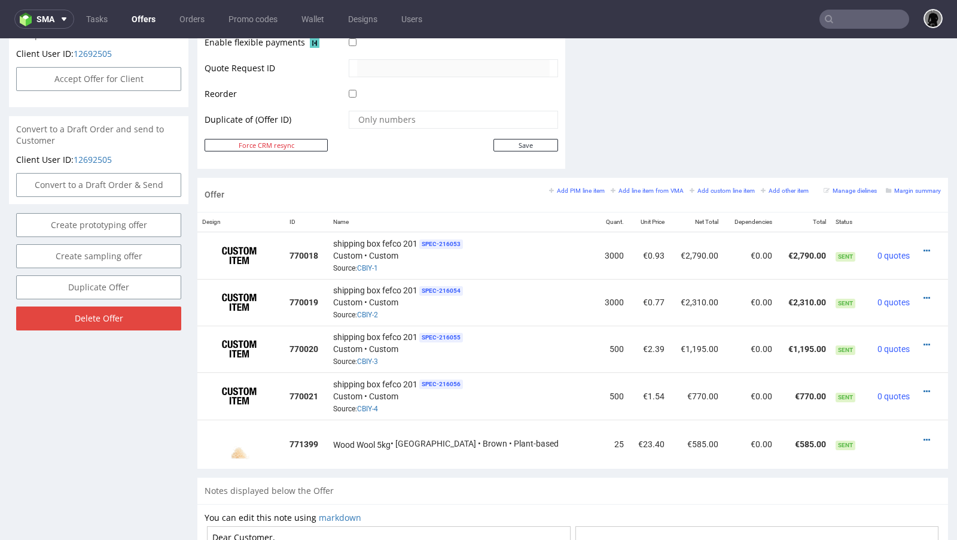
scroll to position [3, 0]
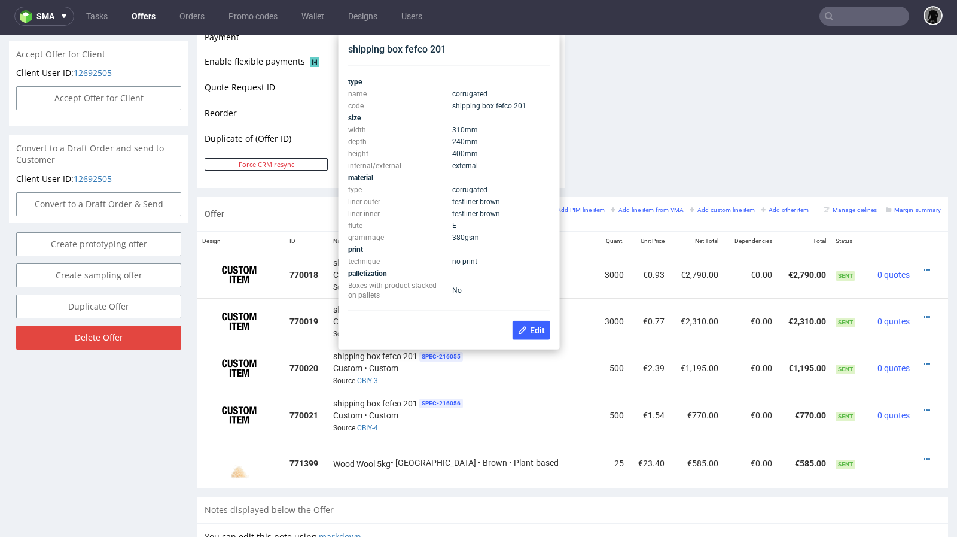
scroll to position [549, 0]
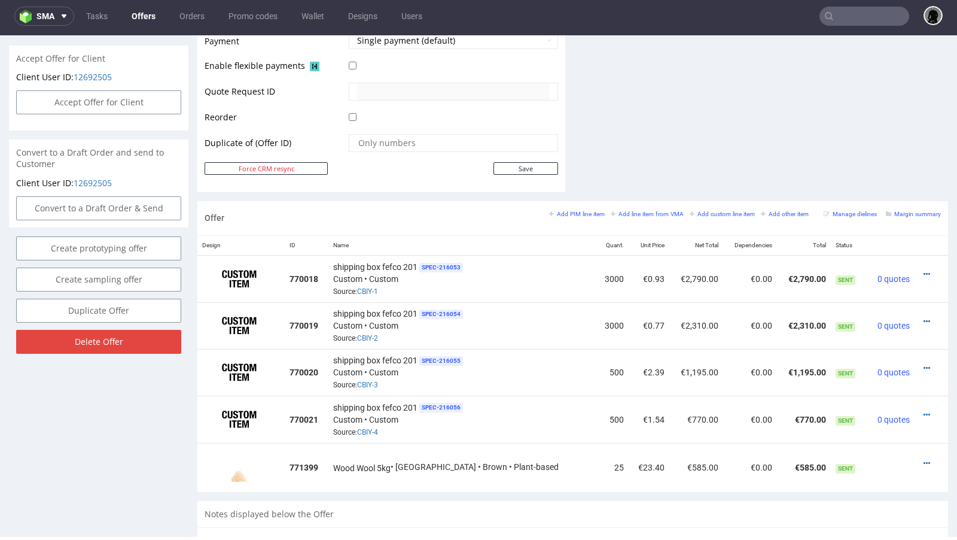
click at [138, 16] on link "Offers" at bounding box center [143, 16] width 38 height 19
